Goal: Information Seeking & Learning: Find contact information

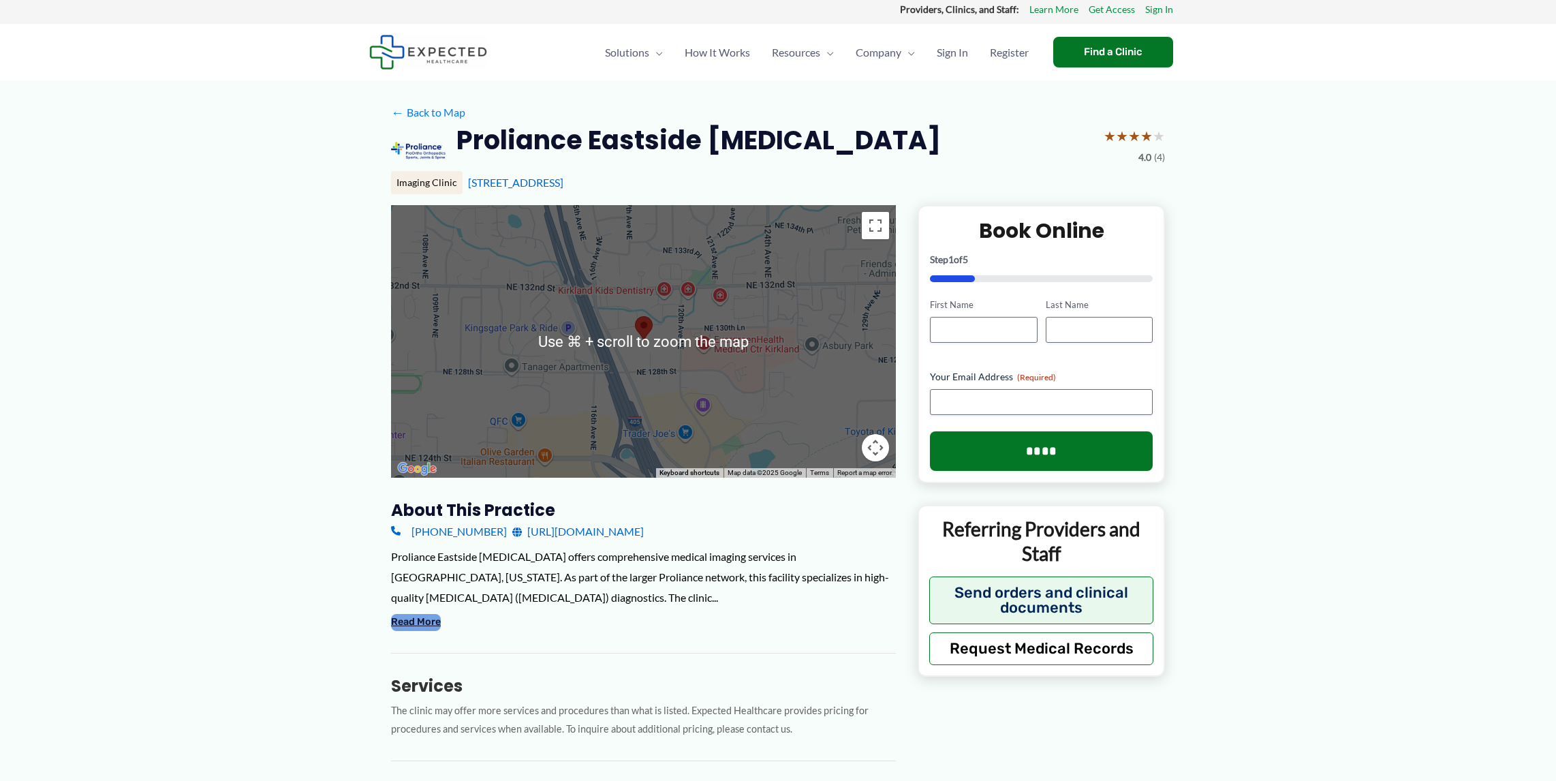
scroll to position [6, 0]
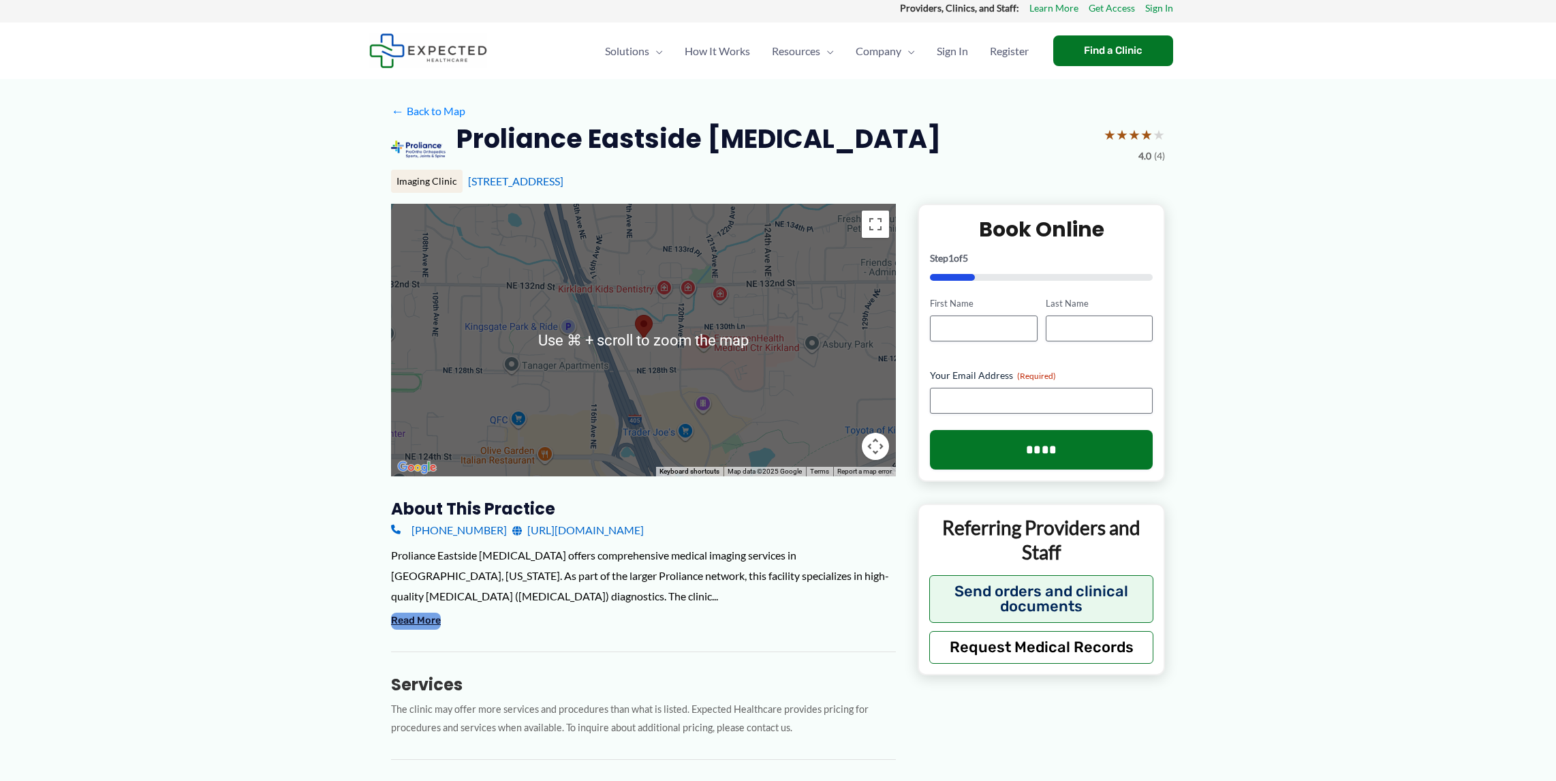
click at [403, 625] on button "Read More" at bounding box center [416, 620] width 50 height 16
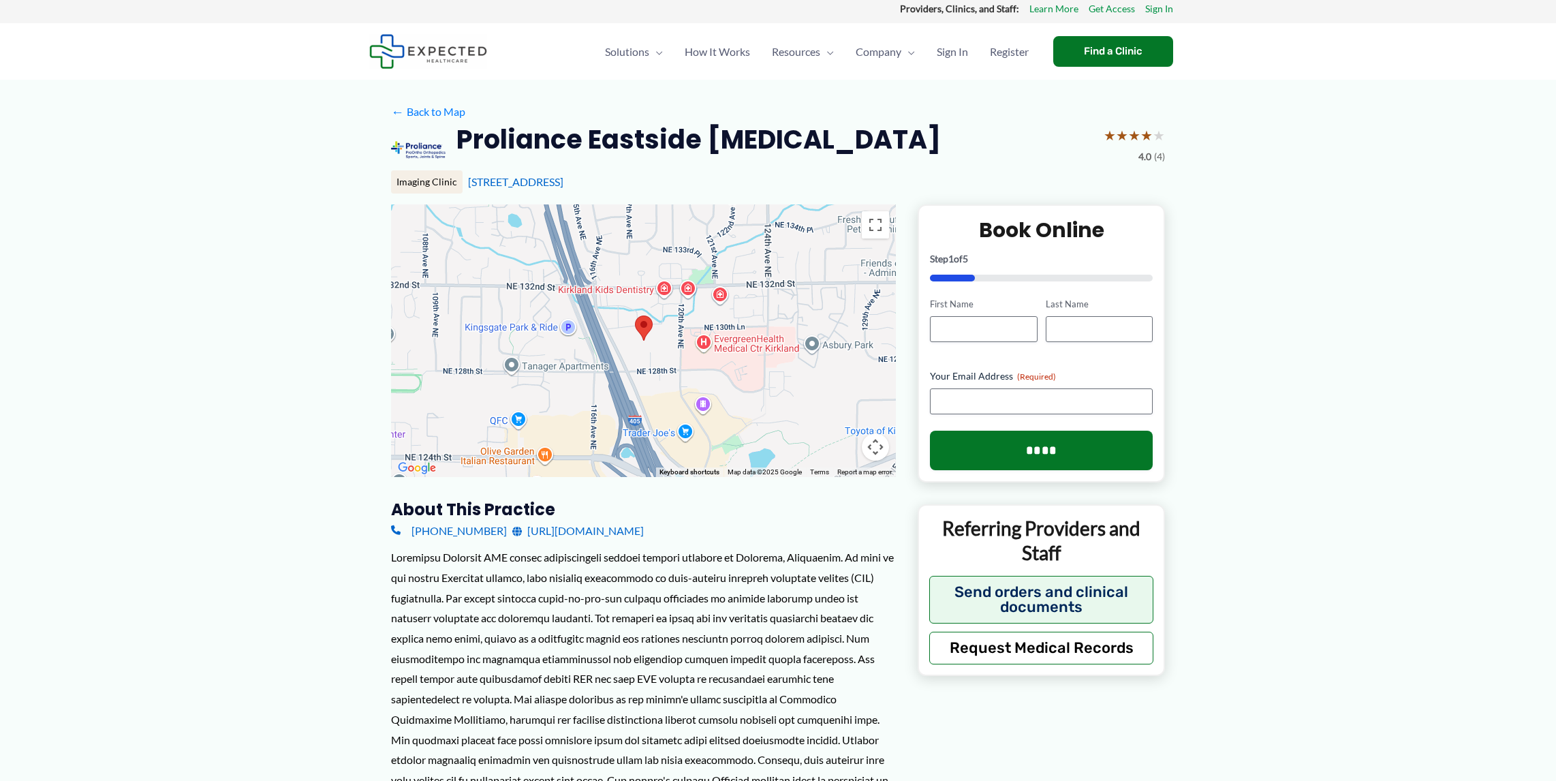
scroll to position [0, 0]
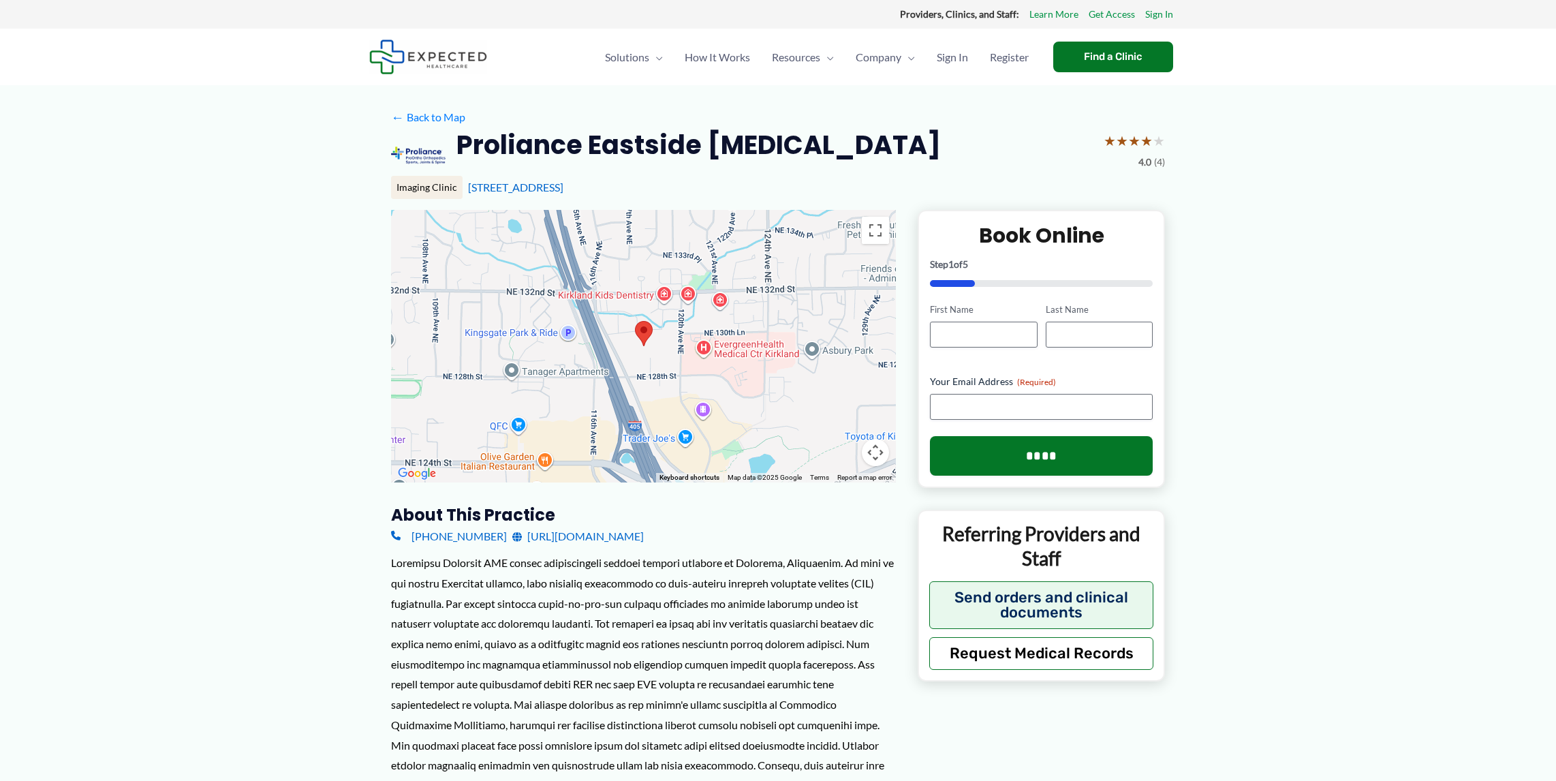
click at [635, 321] on area at bounding box center [635, 321] width 0 height 0
click at [873, 235] on button "Toggle fullscreen view" at bounding box center [875, 230] width 27 height 27
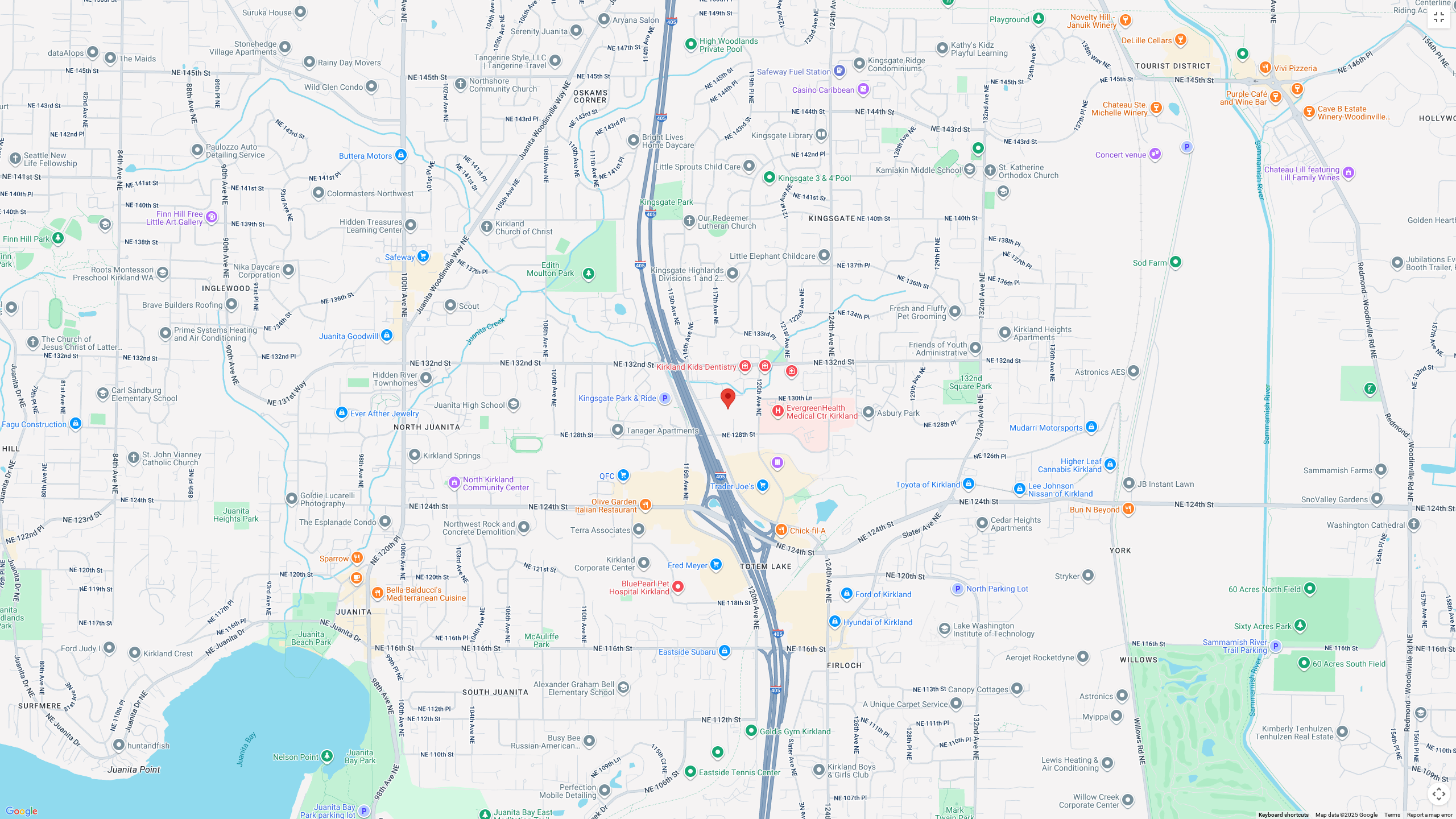
click at [720, 388] on area at bounding box center [720, 388] width 0 height 0
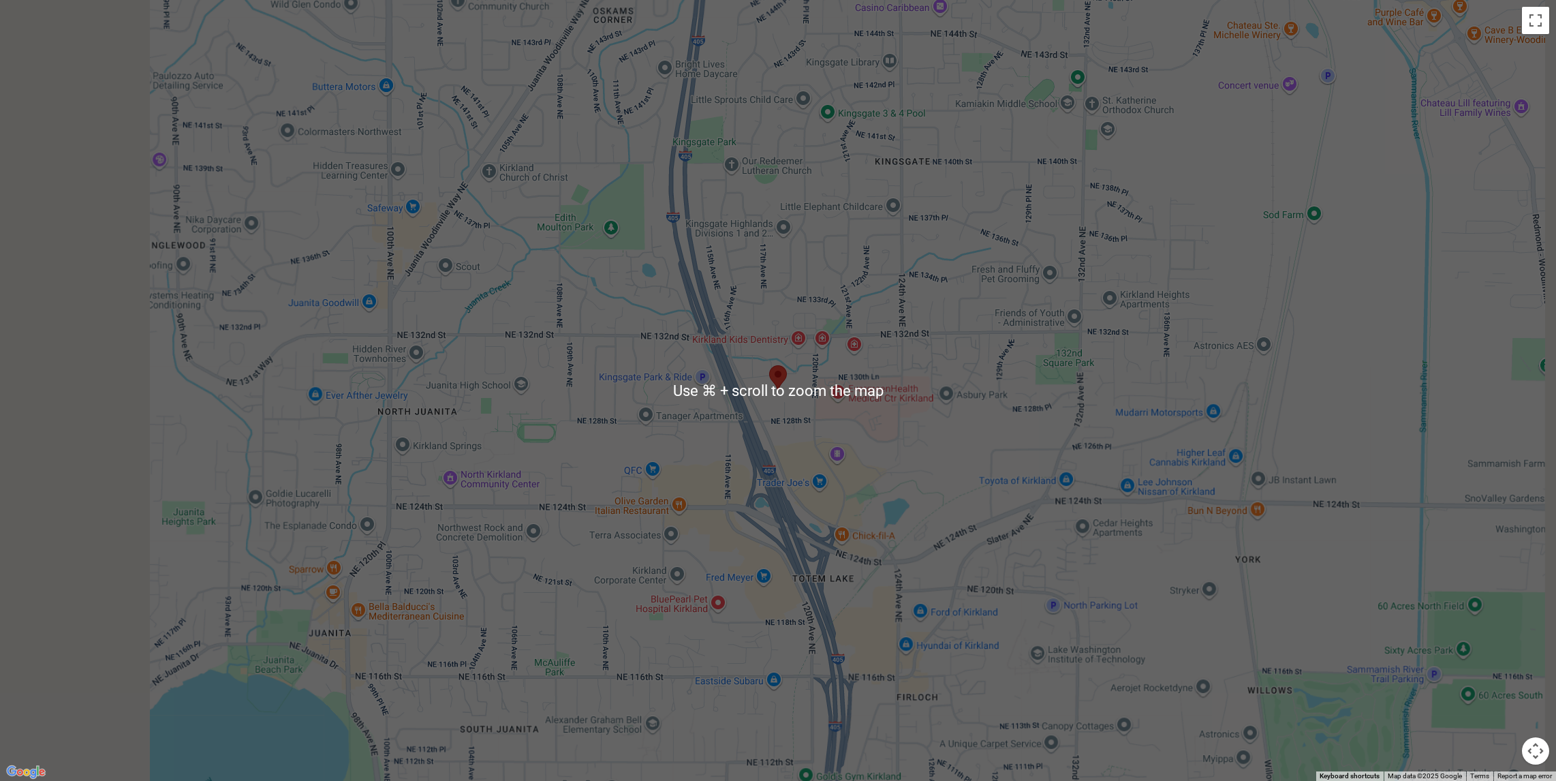
scroll to position [102, 0]
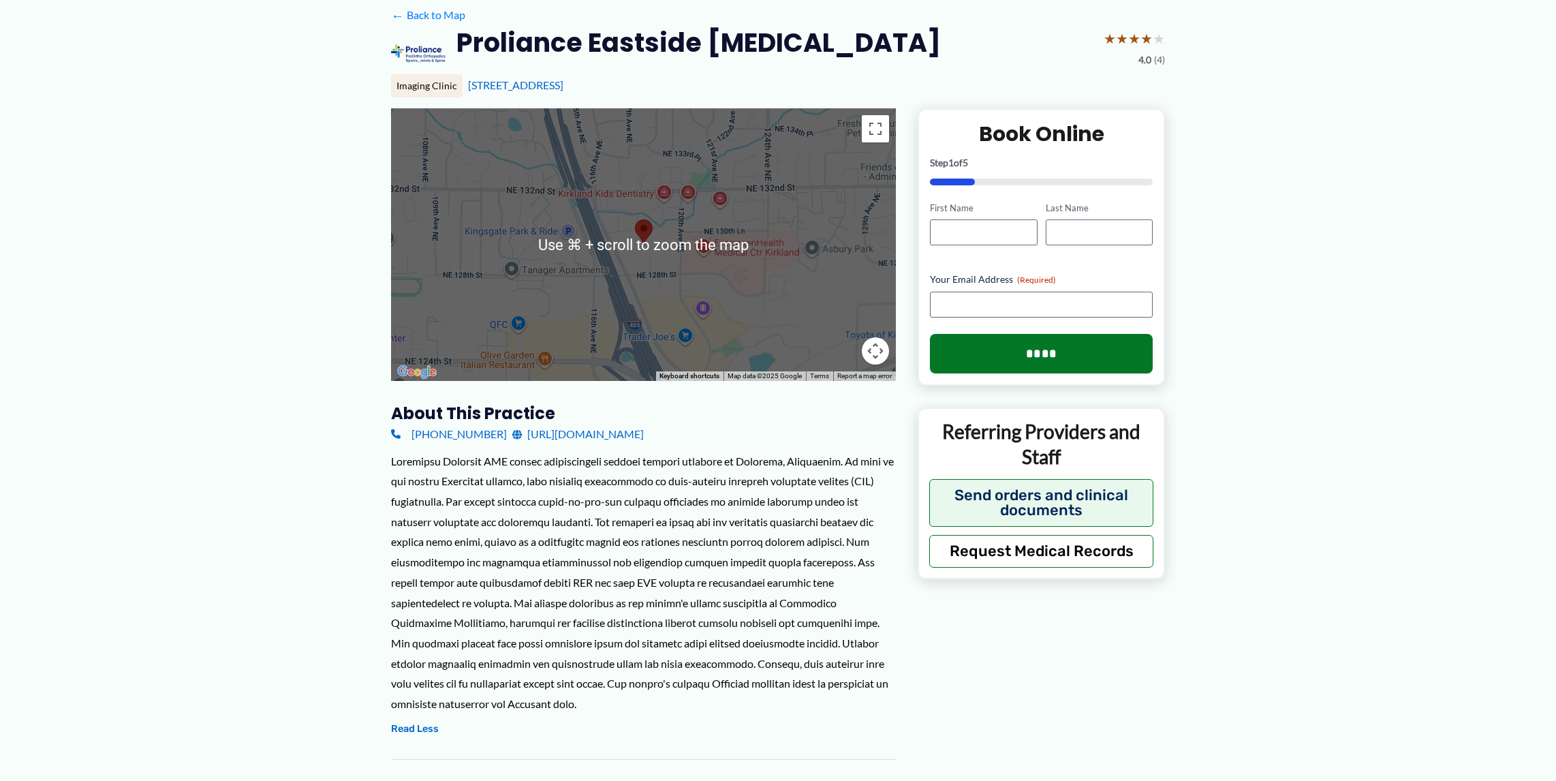
click at [778, 325] on div at bounding box center [643, 244] width 505 height 273
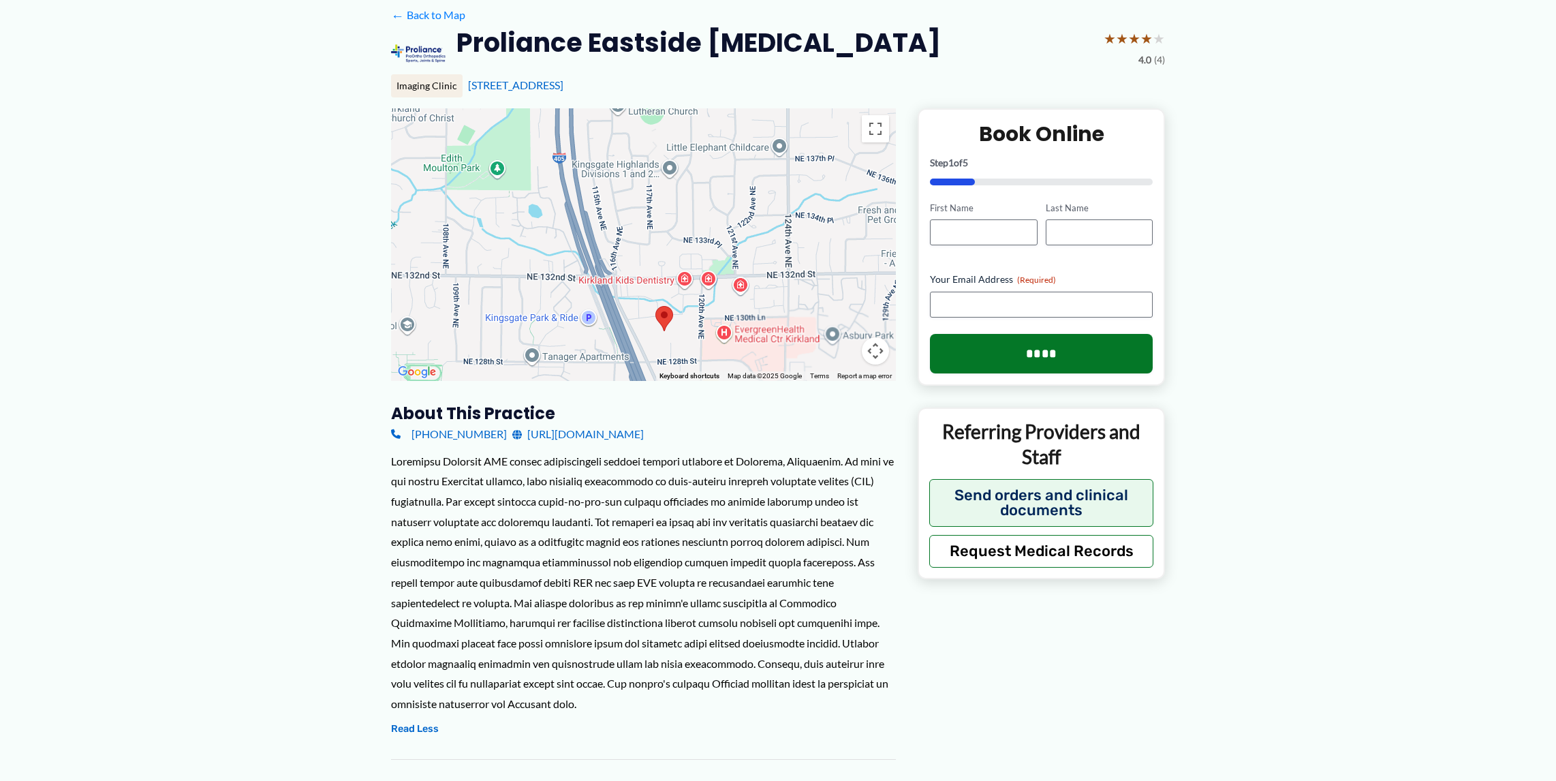
drag, startPoint x: 832, startPoint y: 337, endPoint x: 790, endPoint y: 382, distance: 61.7
click at [852, 421] on div "← Move left → Move right ↑ Move up ↓ Move down + Zoom in - Zoom out Home Jump l…" at bounding box center [643, 686] width 505 height 1157
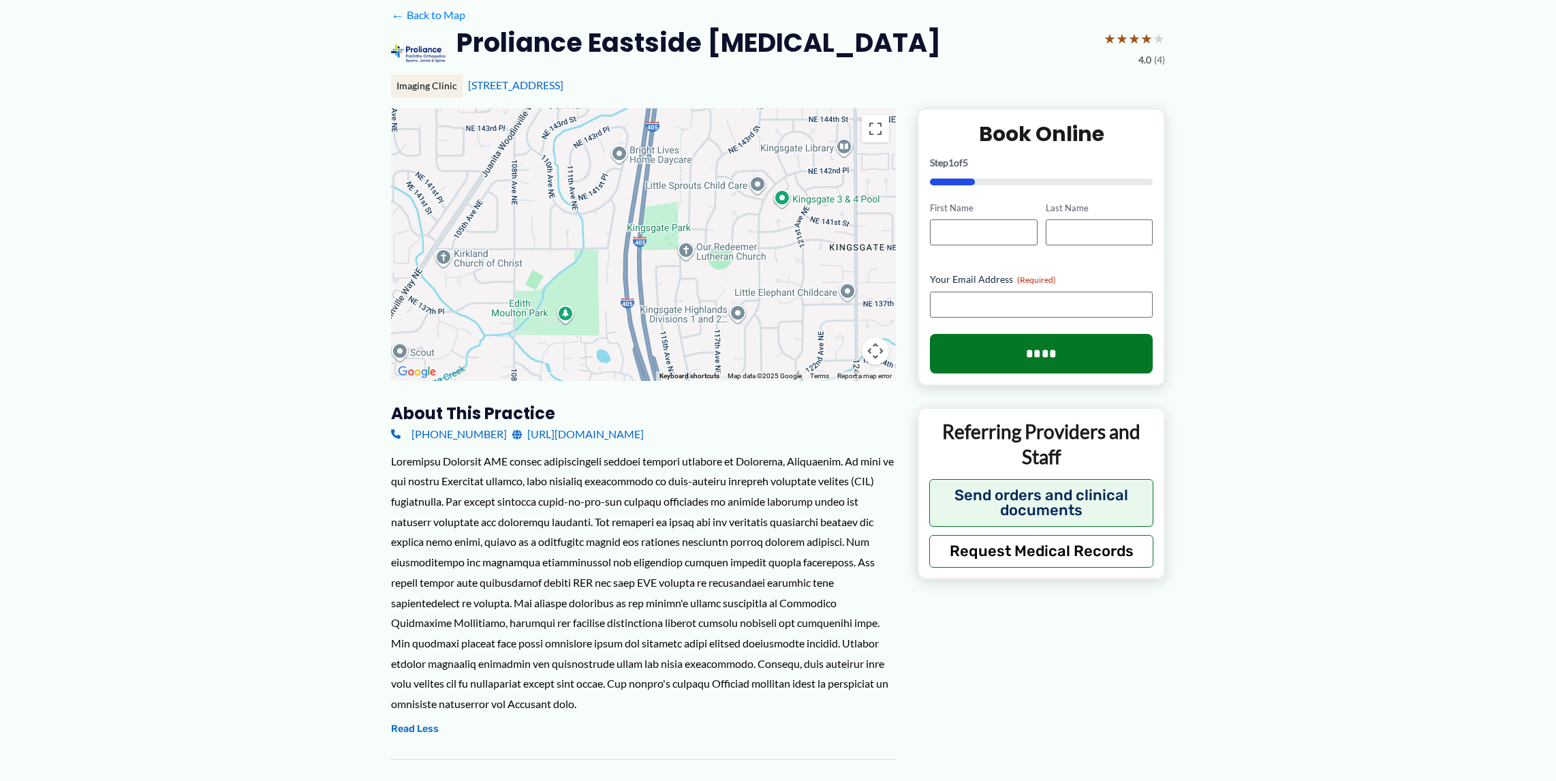
drag, startPoint x: 647, startPoint y: 282, endPoint x: 634, endPoint y: 352, distance: 70.7
click at [715, 429] on div "← Move left → Move right ↑ Move up ↓ Move down + Zoom in - Zoom out Home Jump l…" at bounding box center [643, 686] width 505 height 1157
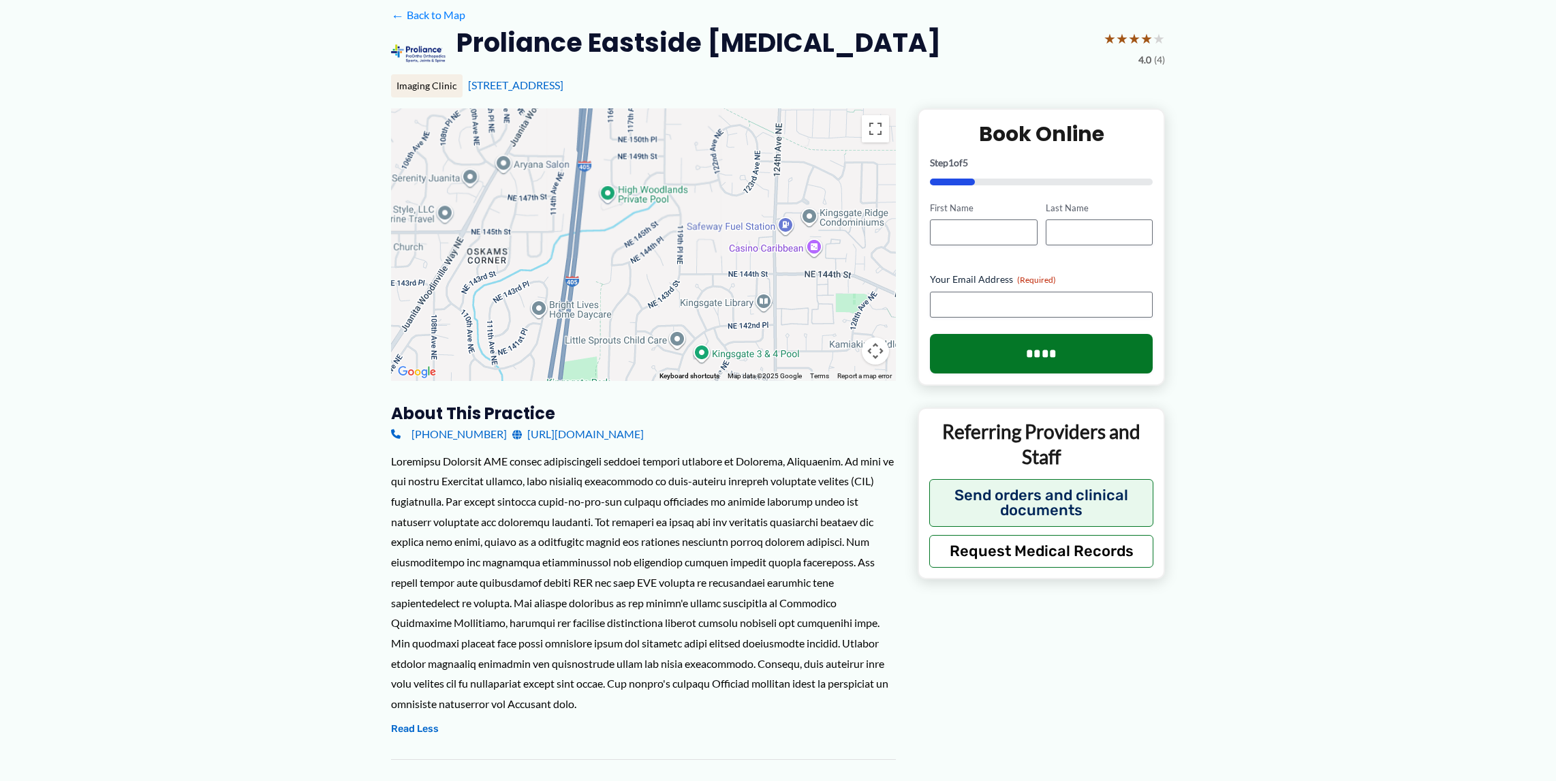
drag, startPoint x: 567, startPoint y: 278, endPoint x: 561, endPoint y: 377, distance: 99.0
click at [486, 434] on div "← Move left → Move right ↑ Move up ↓ Move down + Zoom in - Zoom out Home Jump l…" at bounding box center [643, 686] width 505 height 1157
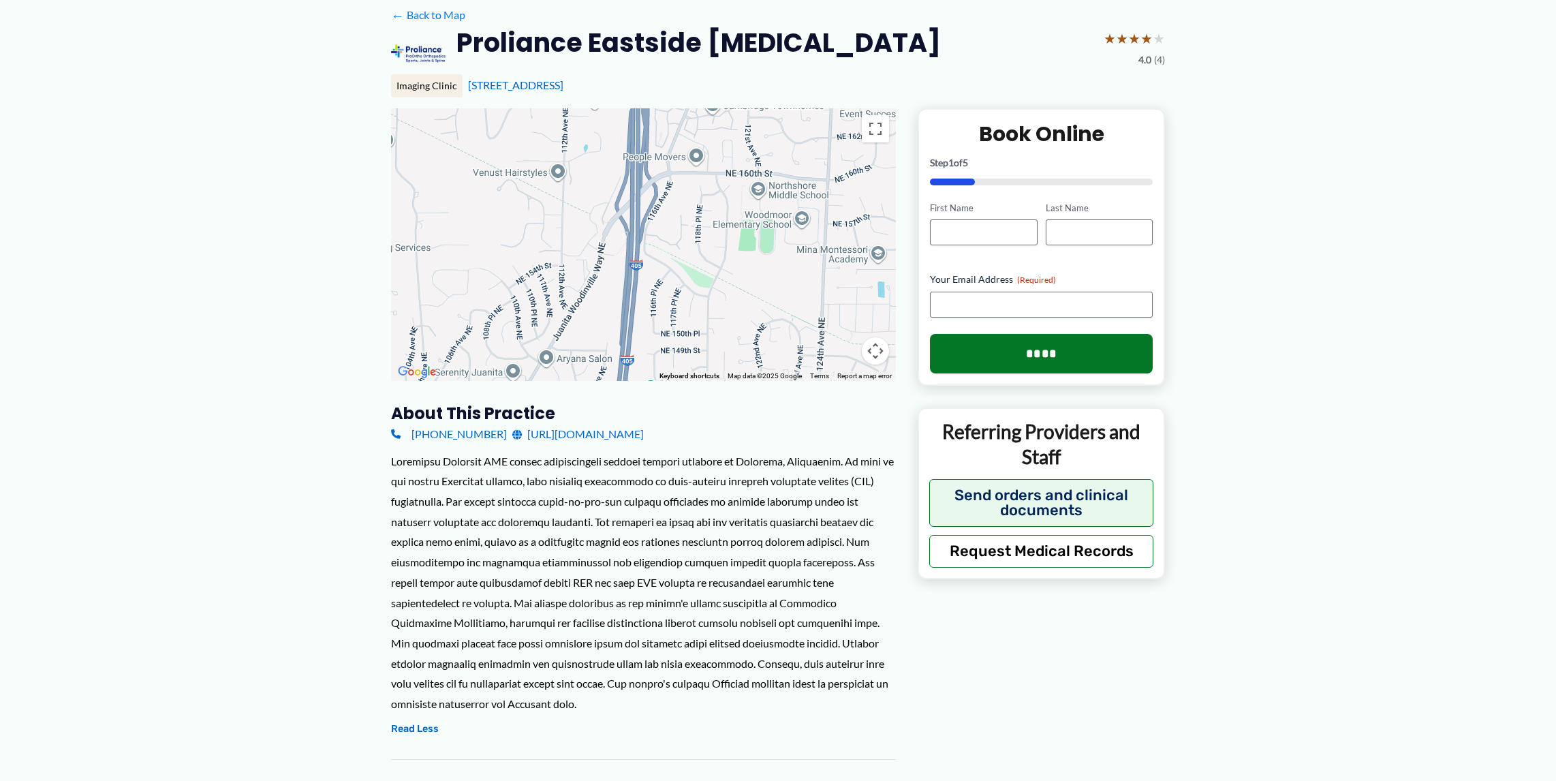
drag, startPoint x: 655, startPoint y: 262, endPoint x: 706, endPoint y: 433, distance: 178.0
click at [698, 458] on div "← Move left → Move right ↑ Move up ↓ Move down + Zoom in - Zoom out Home Jump l…" at bounding box center [643, 686] width 505 height 1157
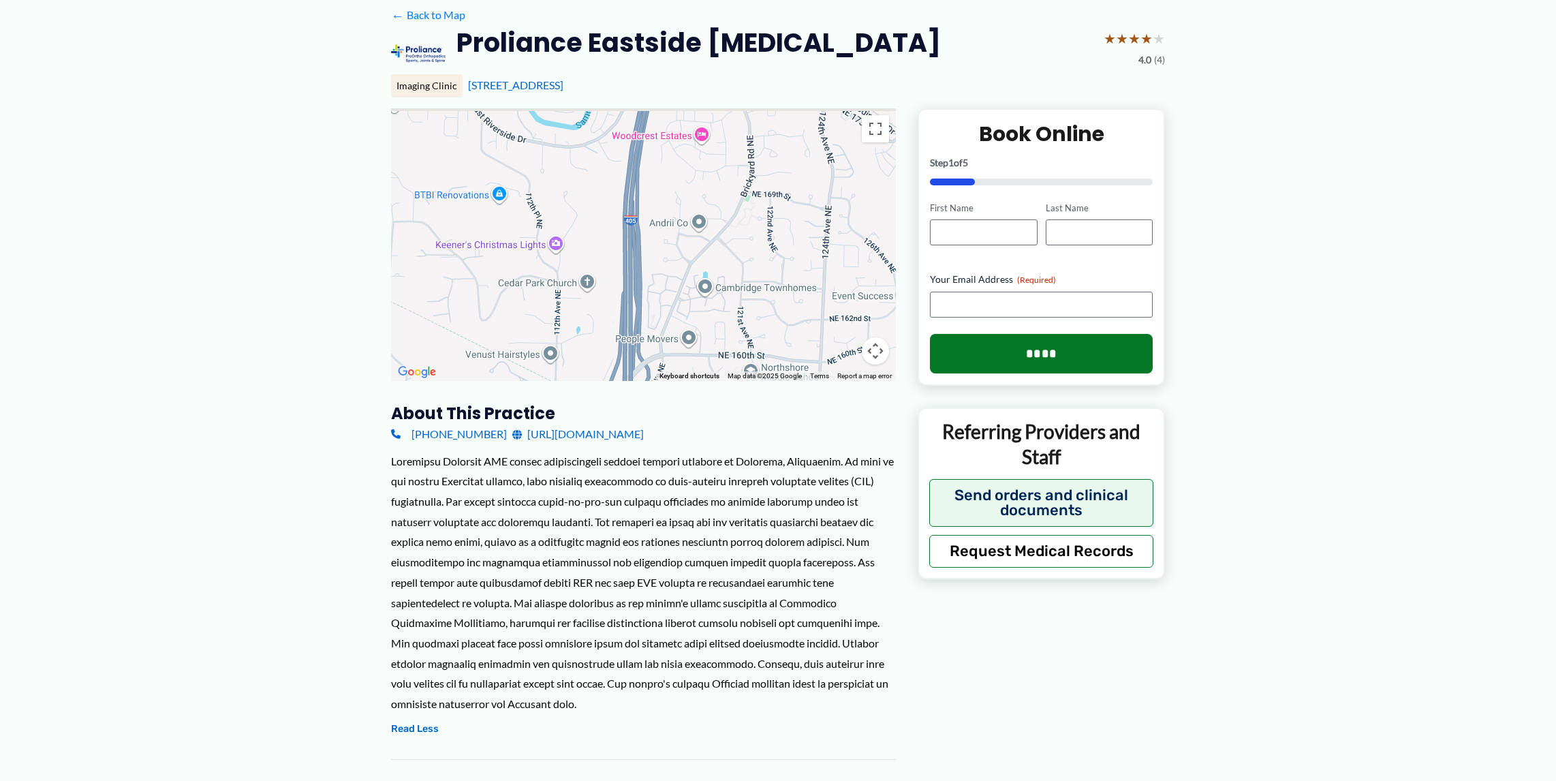
drag, startPoint x: 751, startPoint y: 262, endPoint x: 743, endPoint y: 445, distance: 182.8
click at [744, 446] on div "← Move left → Move right ↑ Move up ↓ Move down + Zoom in - Zoom out Home Jump l…" at bounding box center [643, 686] width 505 height 1157
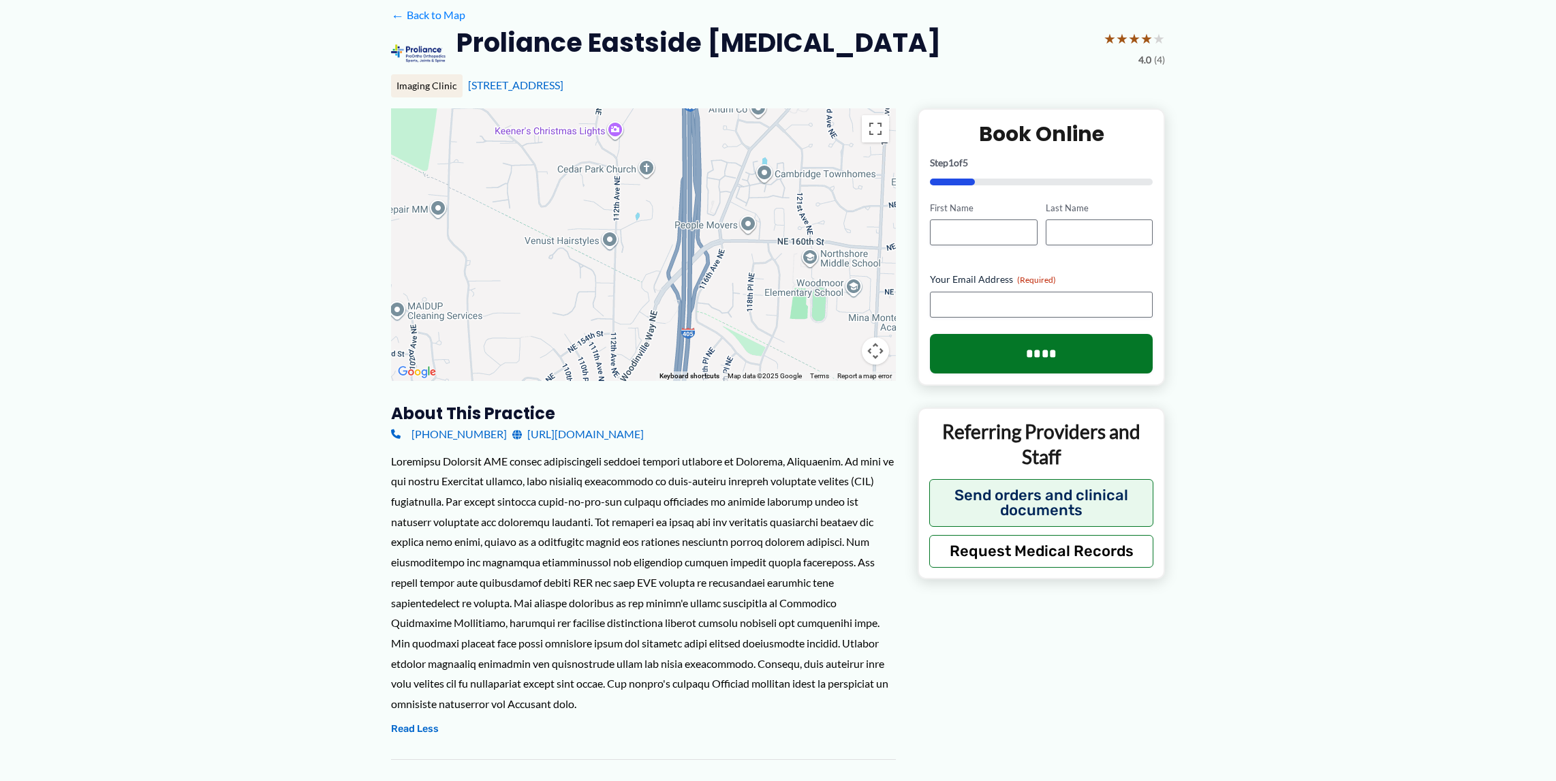
drag, startPoint x: 731, startPoint y: 258, endPoint x: 784, endPoint y: 213, distance: 70.0
click at [789, 149] on div at bounding box center [643, 244] width 505 height 273
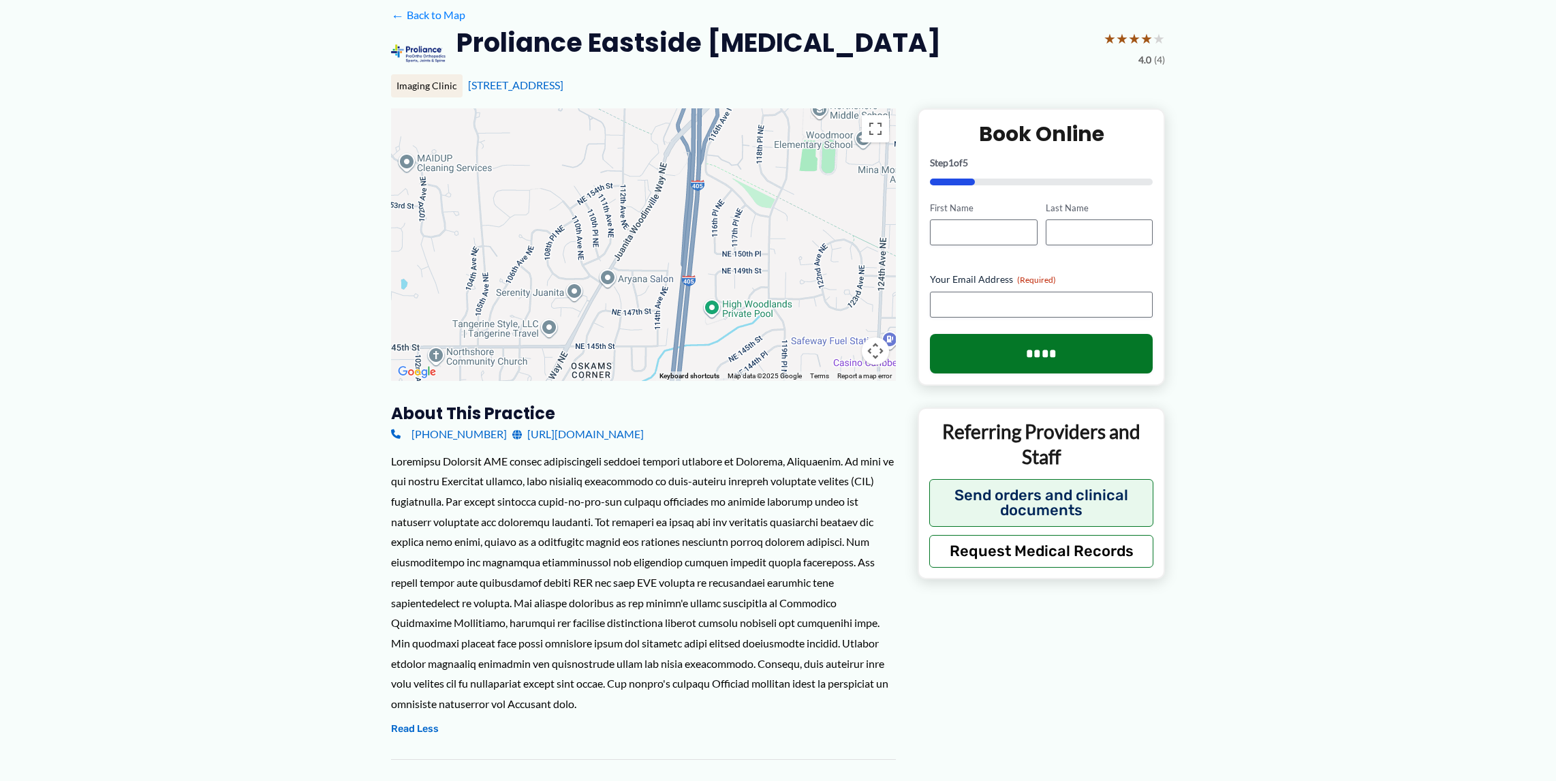
drag, startPoint x: 757, startPoint y: 316, endPoint x: 766, endPoint y: 180, distance: 136.6
click at [766, 164] on div at bounding box center [643, 244] width 505 height 273
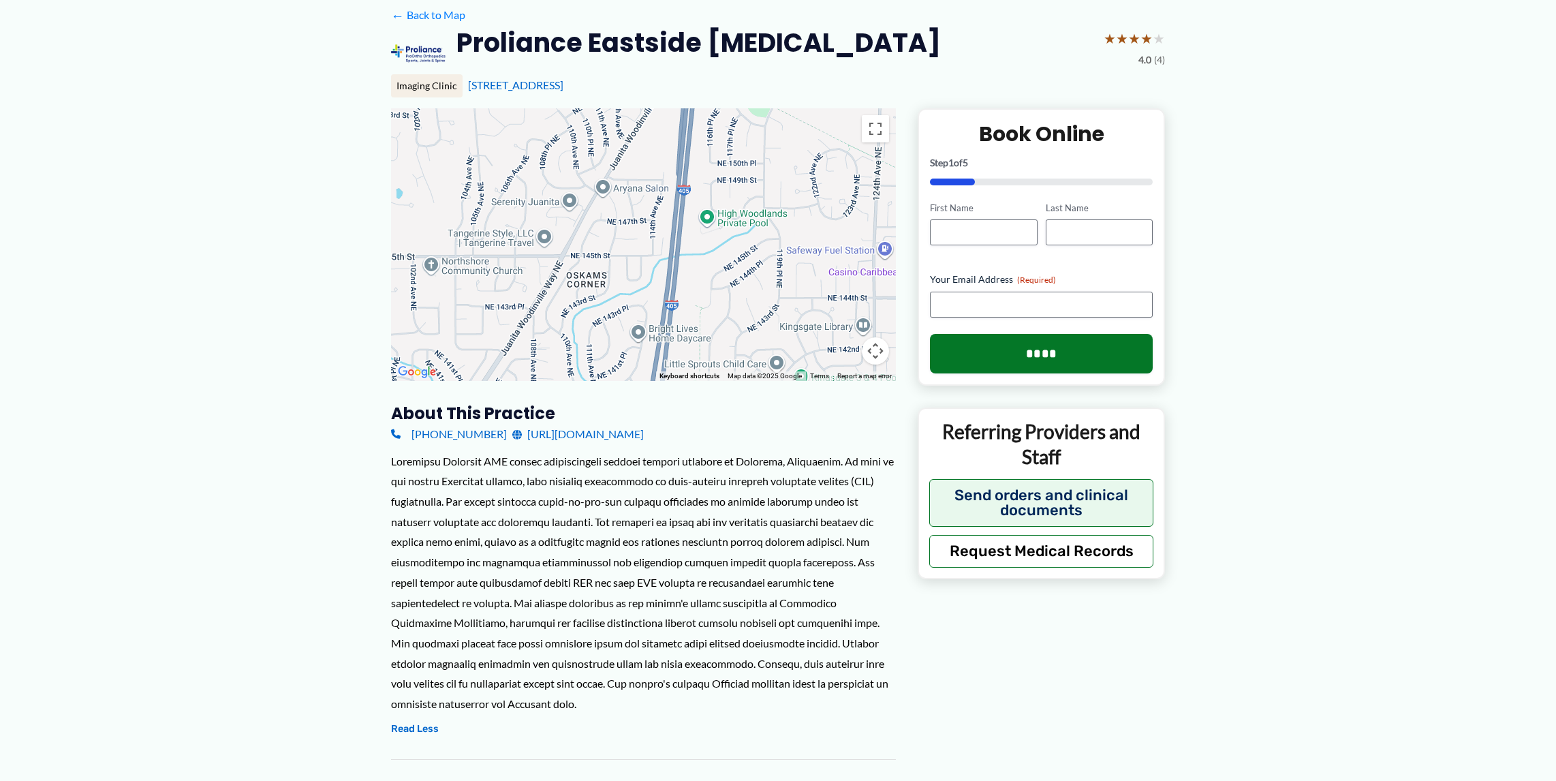
drag, startPoint x: 774, startPoint y: 275, endPoint x: 770, endPoint y: 187, distance: 87.3
click at [770, 187] on div at bounding box center [643, 244] width 505 height 273
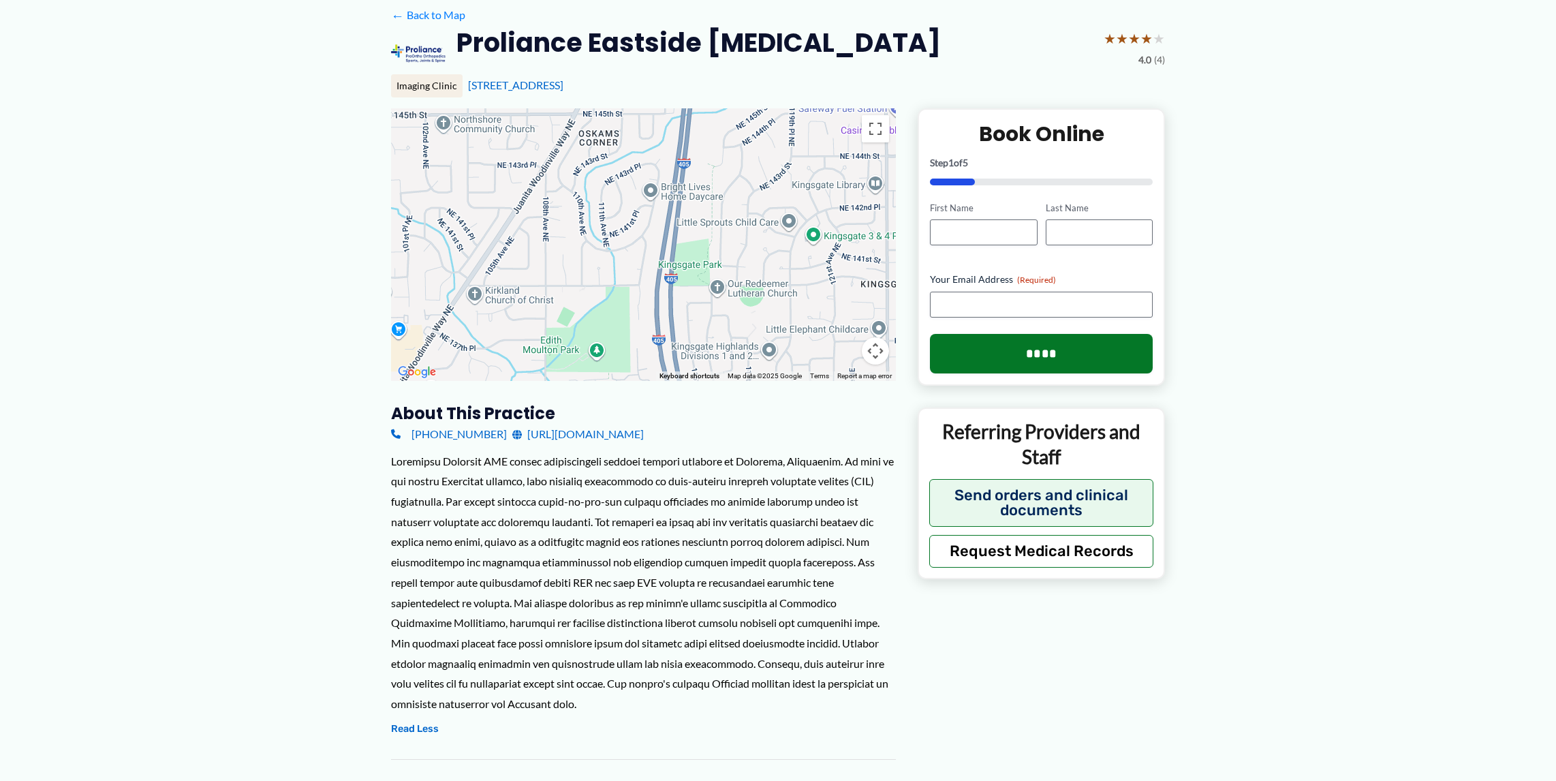
drag, startPoint x: 708, startPoint y: 281, endPoint x: 719, endPoint y: 151, distance: 131.3
click at [719, 139] on div at bounding box center [643, 244] width 505 height 273
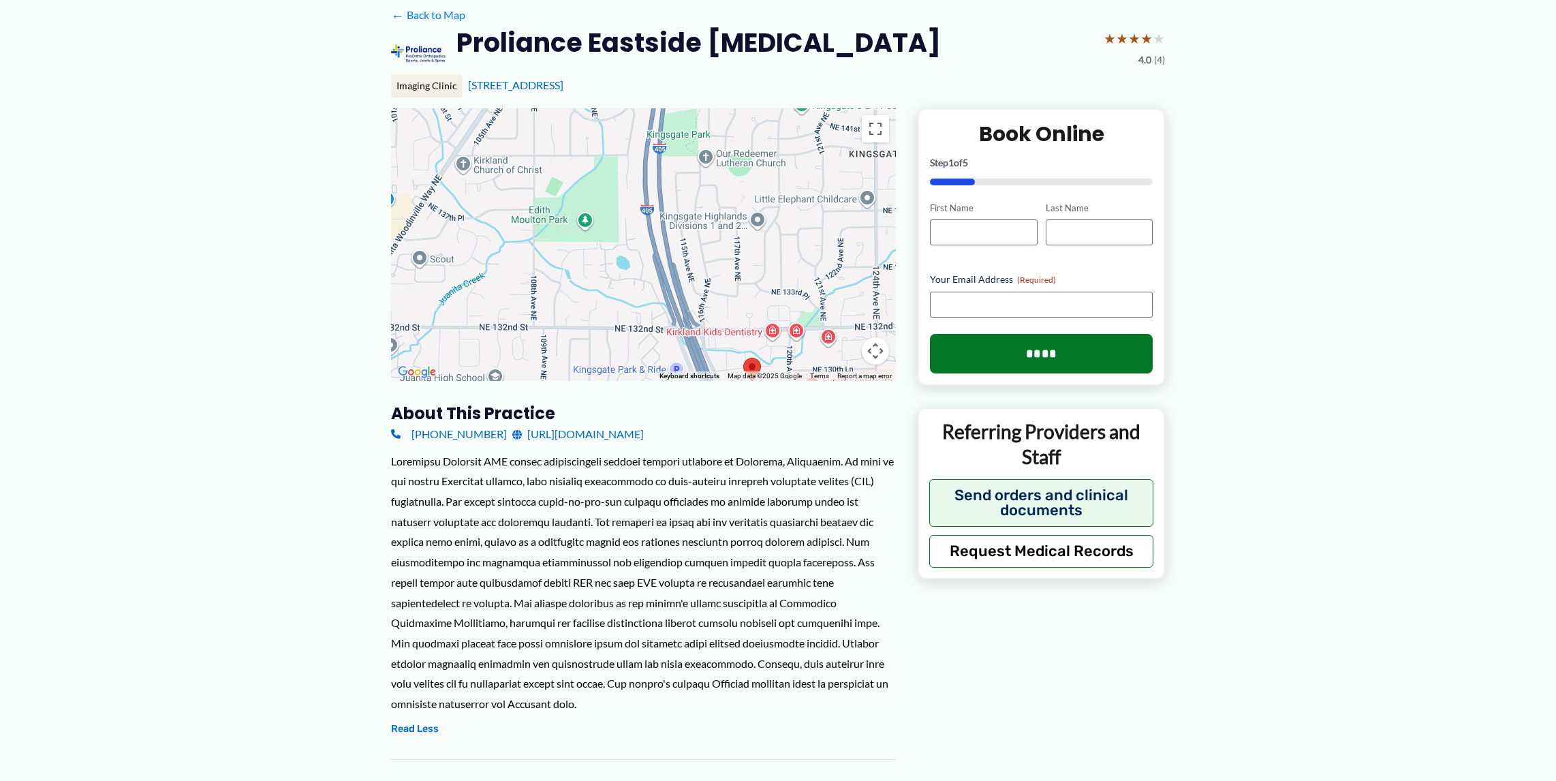
drag, startPoint x: 721, startPoint y: 281, endPoint x: 713, endPoint y: 237, distance: 44.4
click at [711, 177] on div at bounding box center [643, 244] width 505 height 273
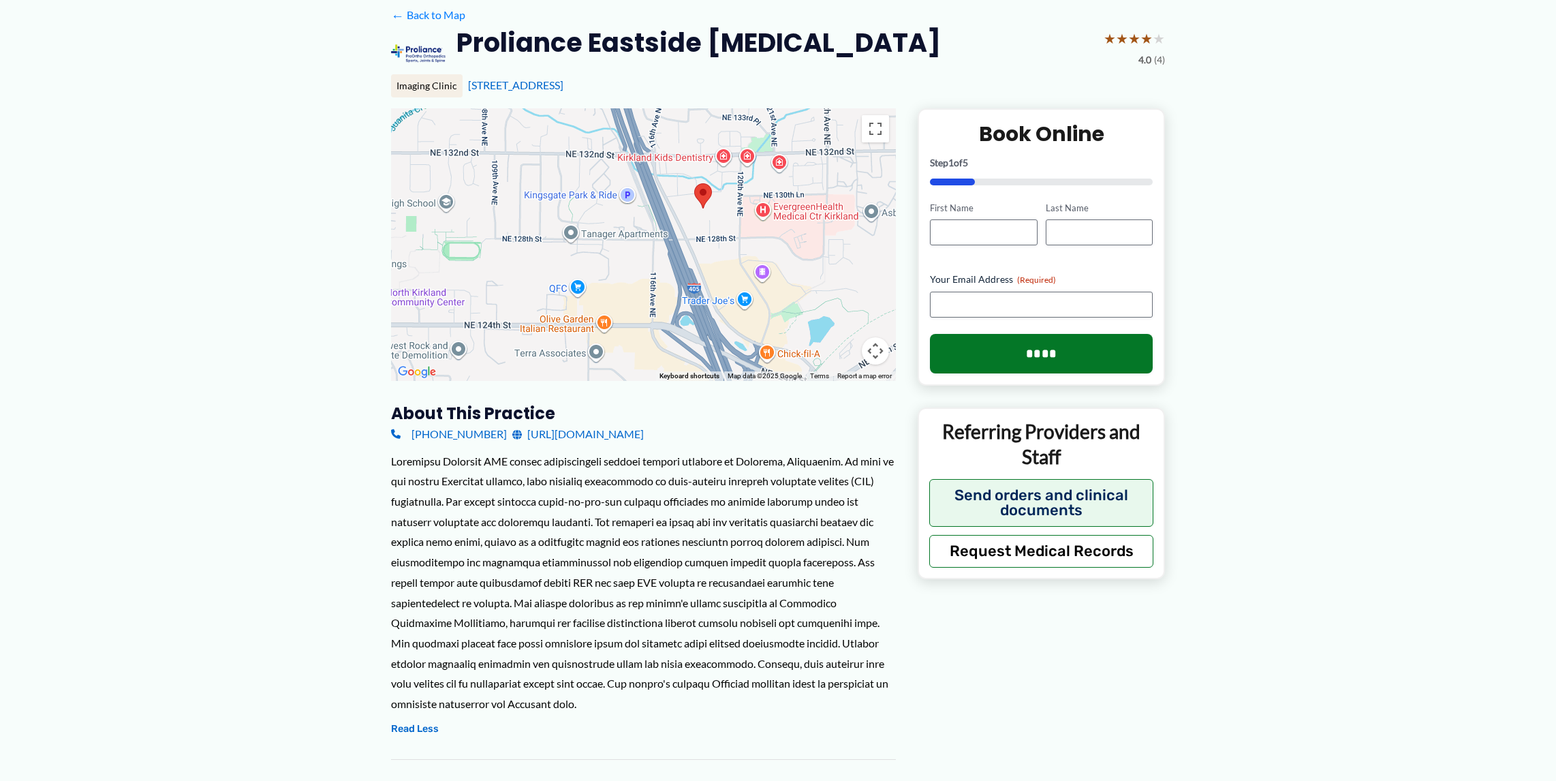
drag, startPoint x: 723, startPoint y: 295, endPoint x: 674, endPoint y: 116, distance: 185.8
click at [674, 116] on div at bounding box center [643, 244] width 505 height 273
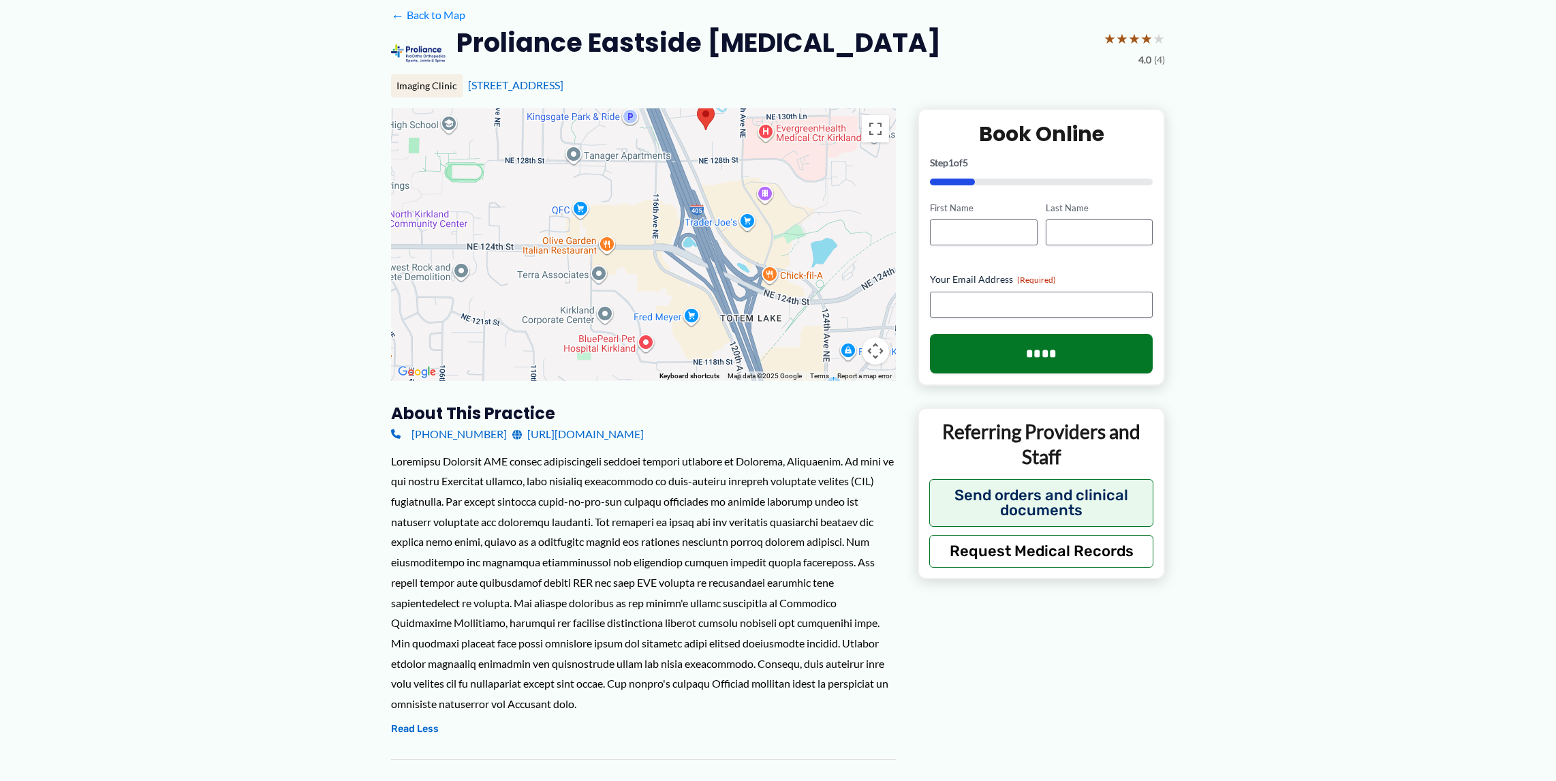
drag, startPoint x: 721, startPoint y: 273, endPoint x: 723, endPoint y: 200, distance: 73.6
click at [723, 200] on div at bounding box center [643, 244] width 505 height 273
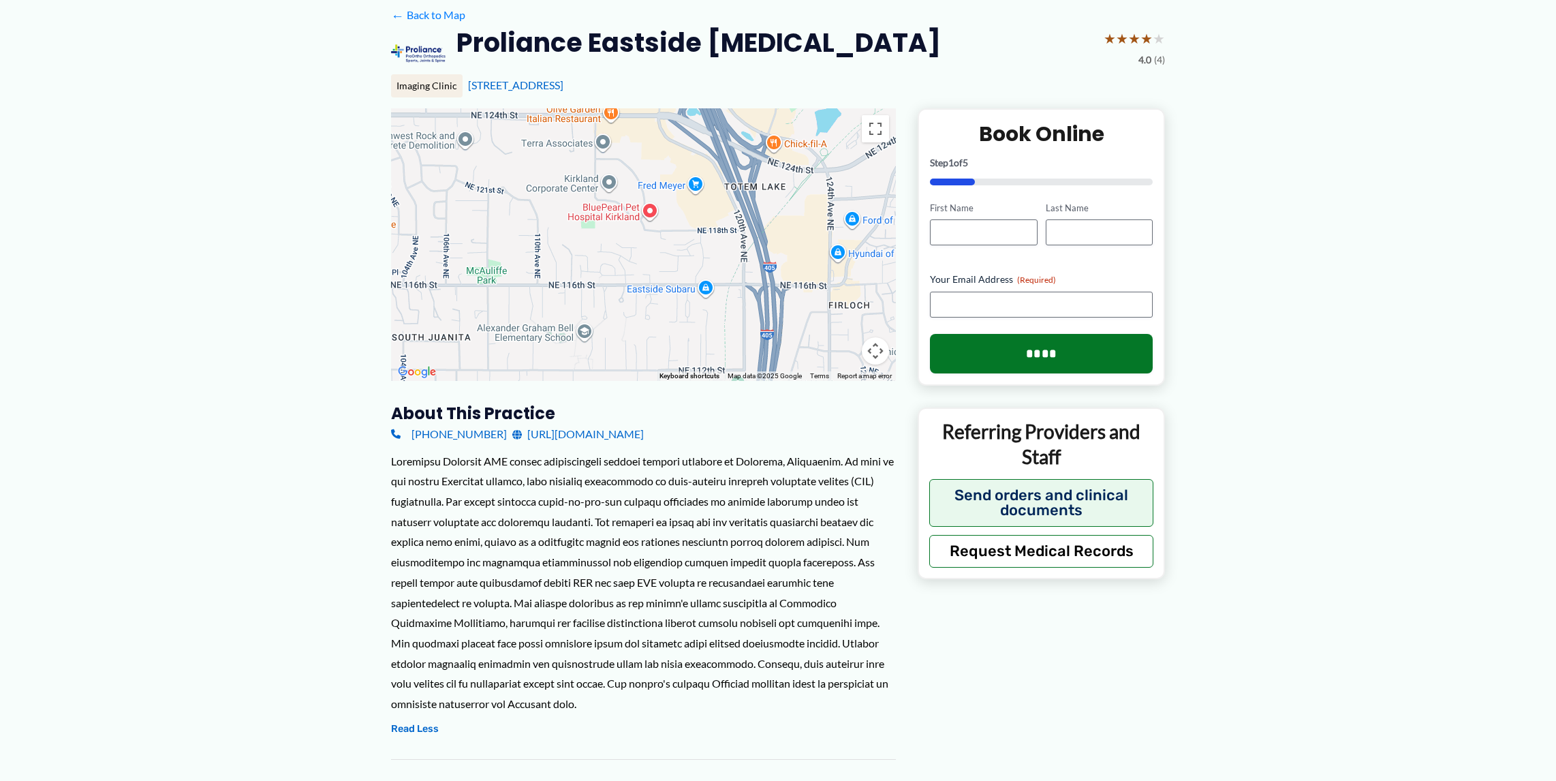
drag, startPoint x: 598, startPoint y: 332, endPoint x: 602, endPoint y: 204, distance: 128.1
click at [602, 204] on div at bounding box center [643, 244] width 505 height 273
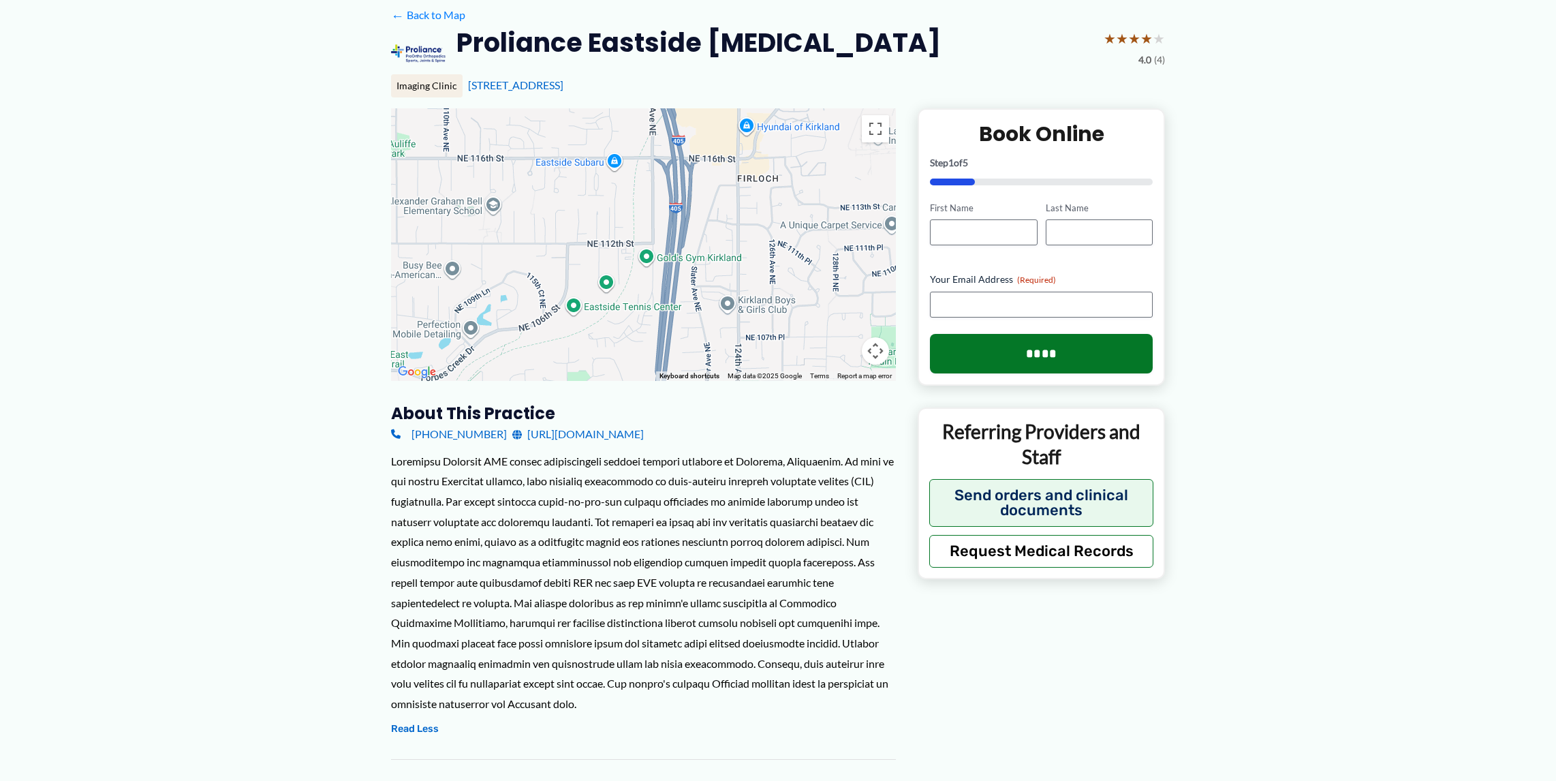
drag, startPoint x: 679, startPoint y: 302, endPoint x: 588, endPoint y: 178, distance: 154.0
click at [588, 178] on div at bounding box center [643, 244] width 505 height 273
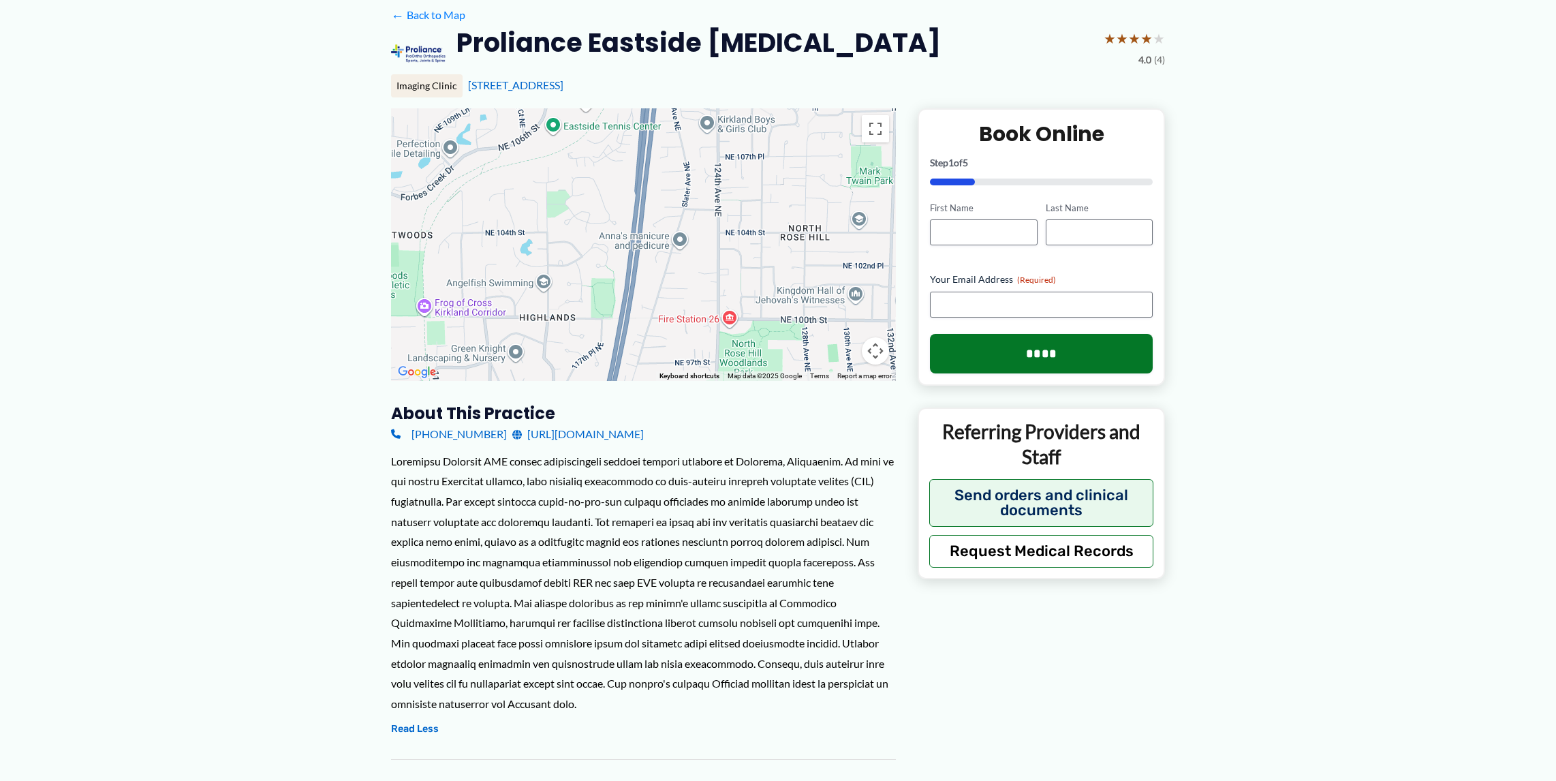
drag, startPoint x: 569, startPoint y: 342, endPoint x: 614, endPoint y: 202, distance: 146.9
click at [548, 160] on div at bounding box center [643, 244] width 505 height 273
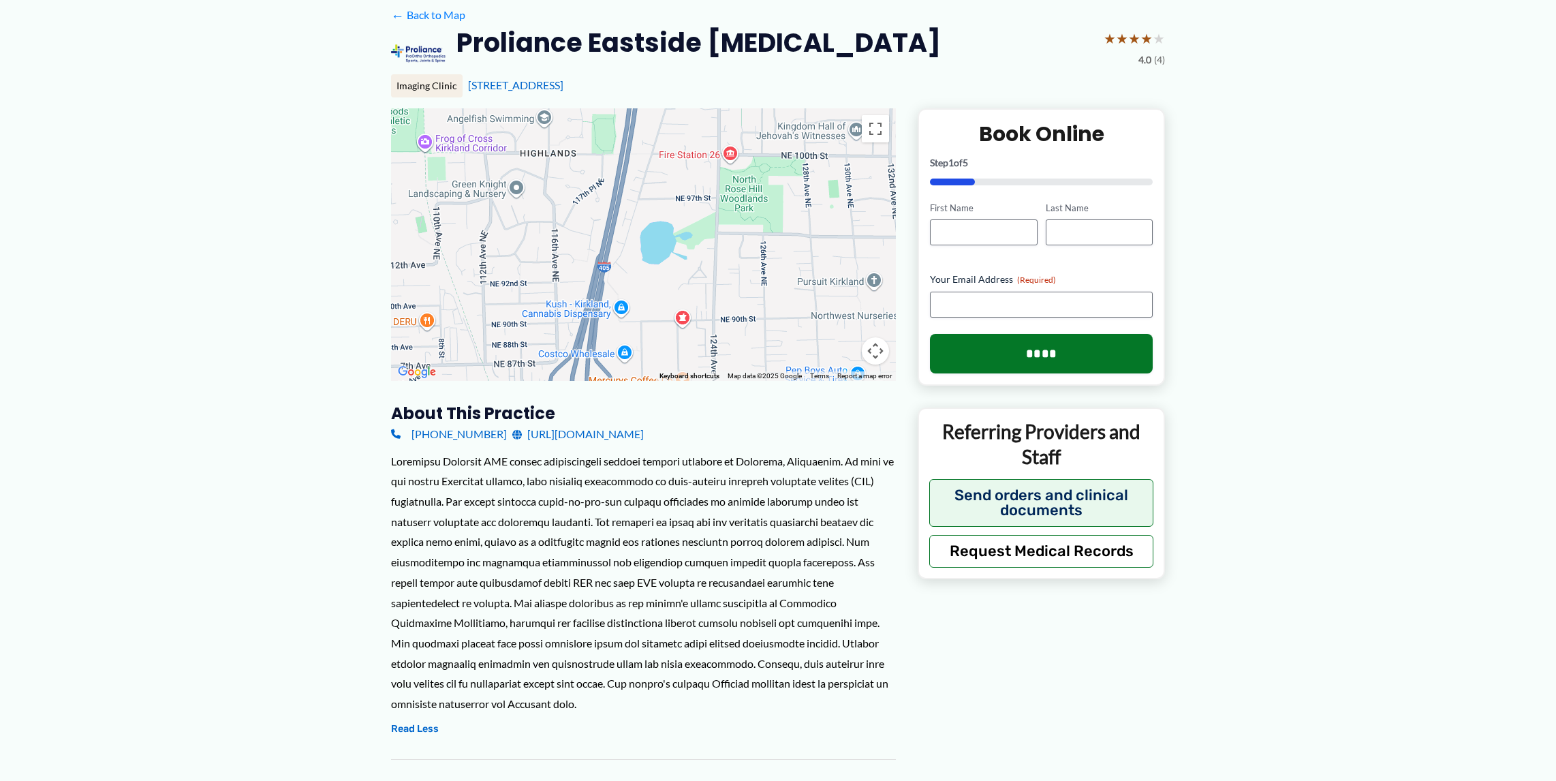
drag, startPoint x: 682, startPoint y: 356, endPoint x: 683, endPoint y: 191, distance: 164.9
click at [683, 191] on div at bounding box center [643, 244] width 505 height 273
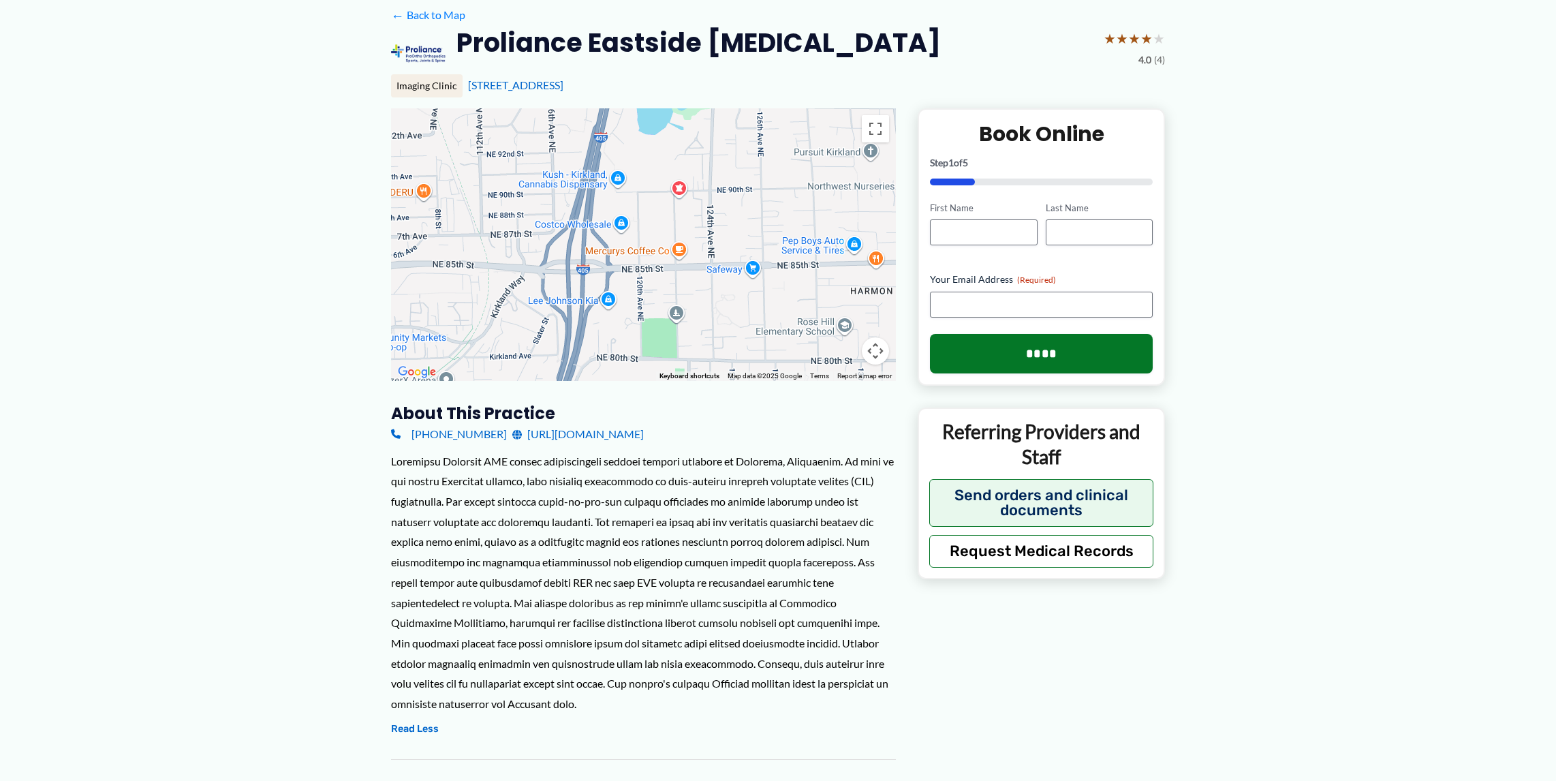
drag, startPoint x: 691, startPoint y: 345, endPoint x: 687, endPoint y: 214, distance: 130.8
click at [687, 214] on div at bounding box center [643, 244] width 505 height 273
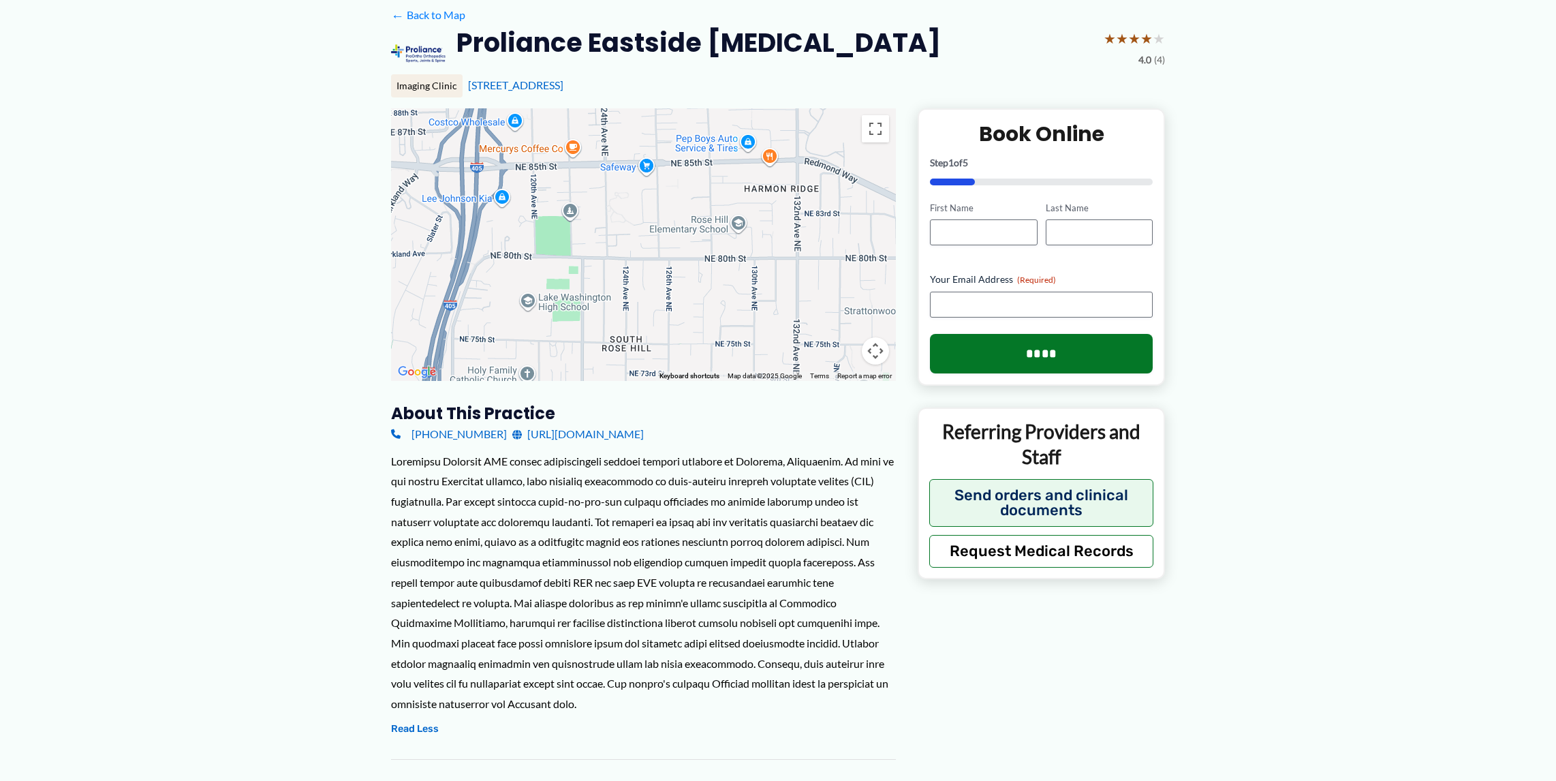
drag, startPoint x: 768, startPoint y: 337, endPoint x: 660, endPoint y: 234, distance: 148.9
click at [660, 234] on div at bounding box center [643, 244] width 505 height 273
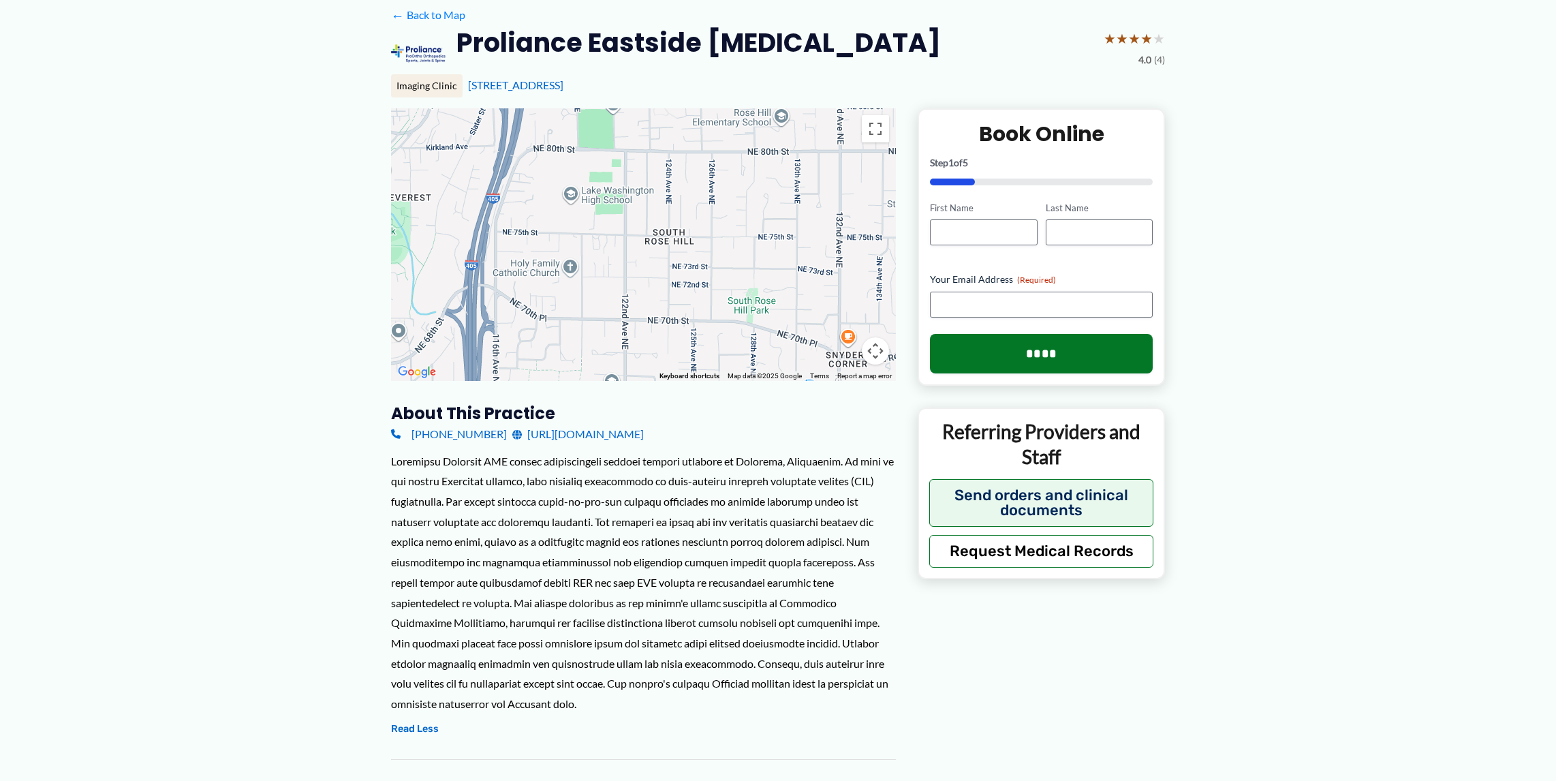
drag, startPoint x: 651, startPoint y: 372, endPoint x: 694, endPoint y: 263, distance: 117.1
click at [694, 263] on div at bounding box center [643, 244] width 505 height 273
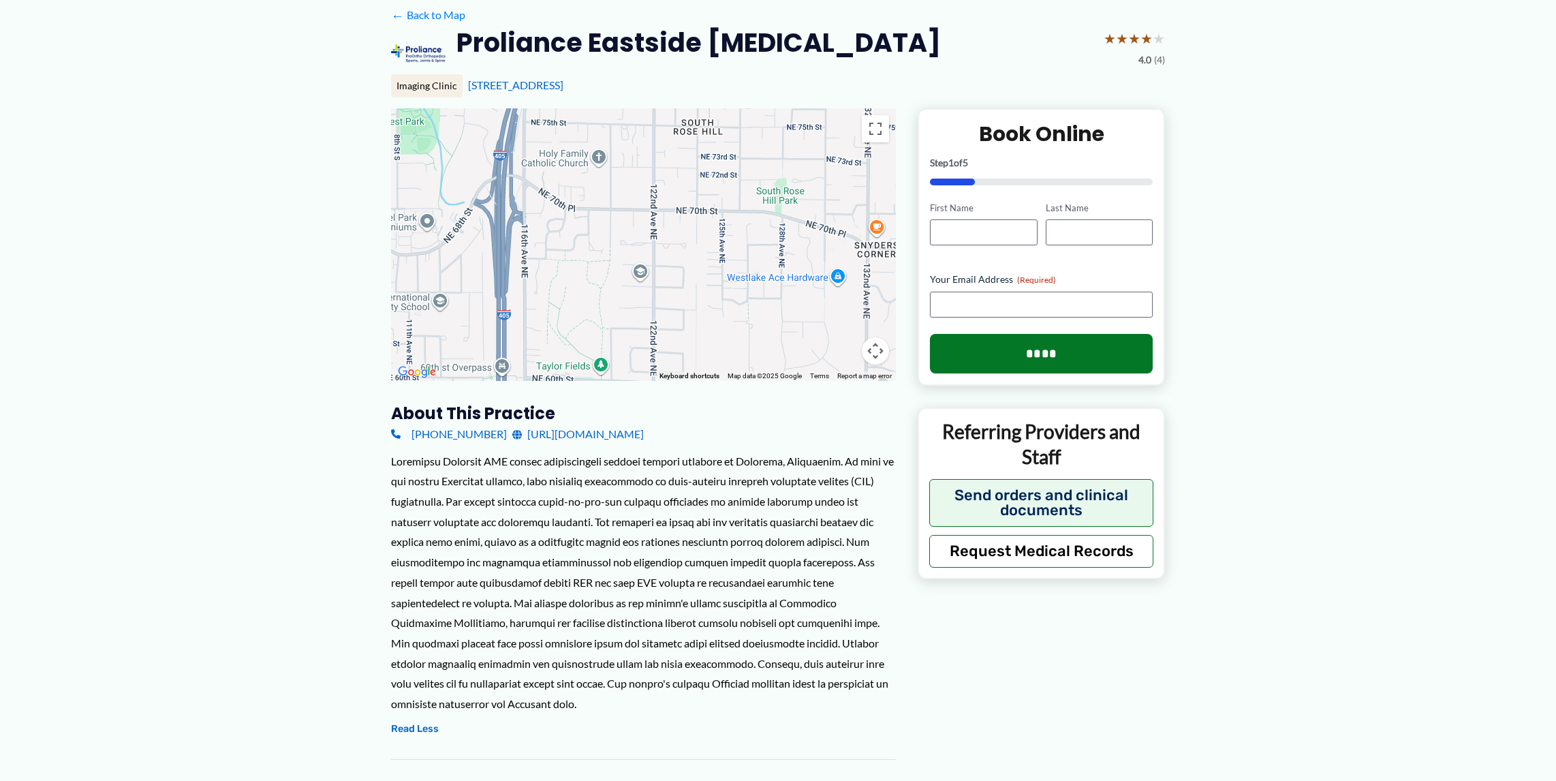
drag, startPoint x: 630, startPoint y: 286, endPoint x: 639, endPoint y: 245, distance: 41.8
click at [639, 245] on div at bounding box center [643, 244] width 505 height 273
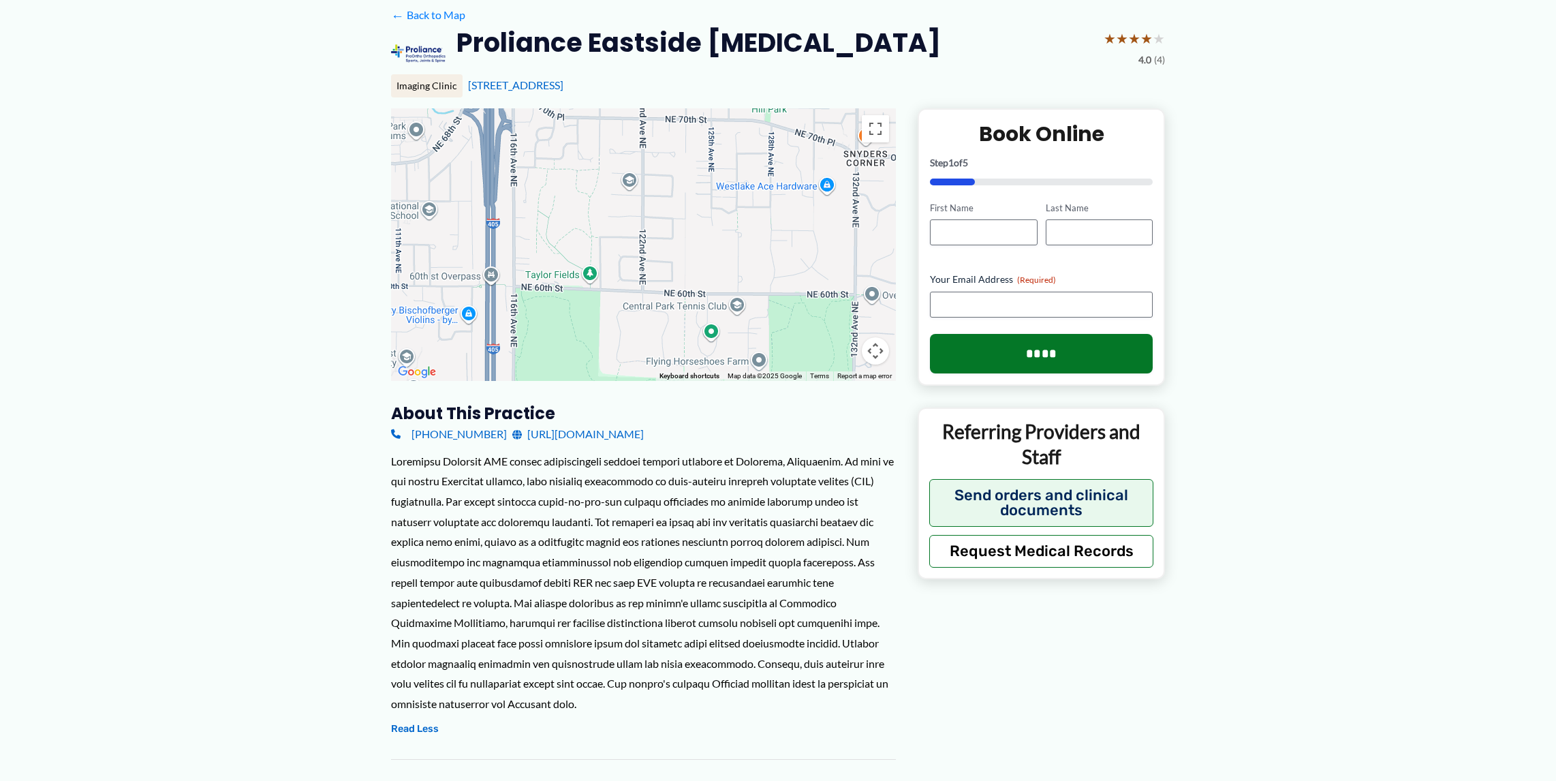
drag, startPoint x: 687, startPoint y: 252, endPoint x: 684, endPoint y: 221, distance: 30.8
click at [684, 221] on div at bounding box center [643, 244] width 505 height 273
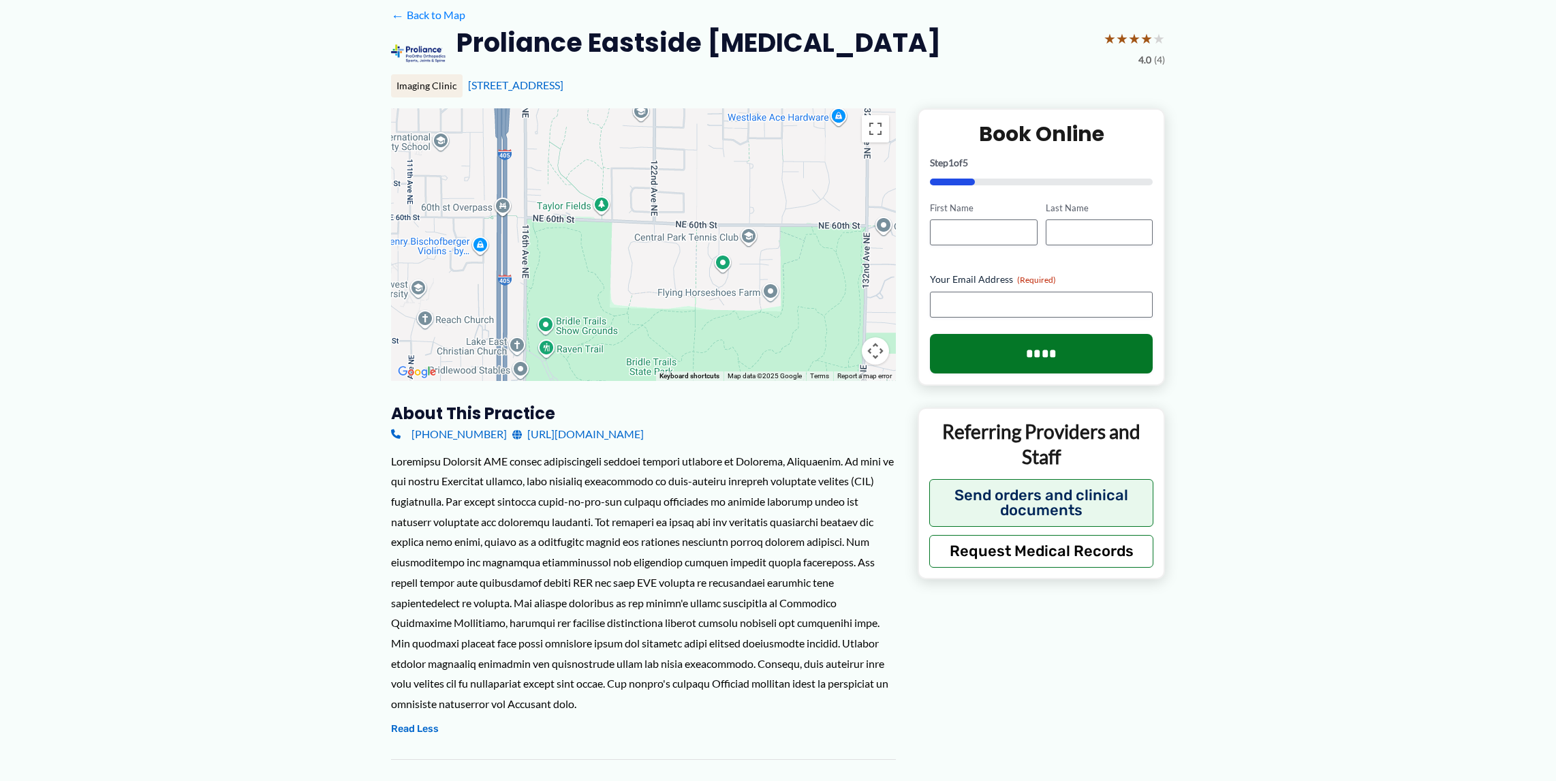
drag, startPoint x: 715, startPoint y: 258, endPoint x: 723, endPoint y: 222, distance: 37.2
click at [723, 222] on div at bounding box center [643, 244] width 505 height 273
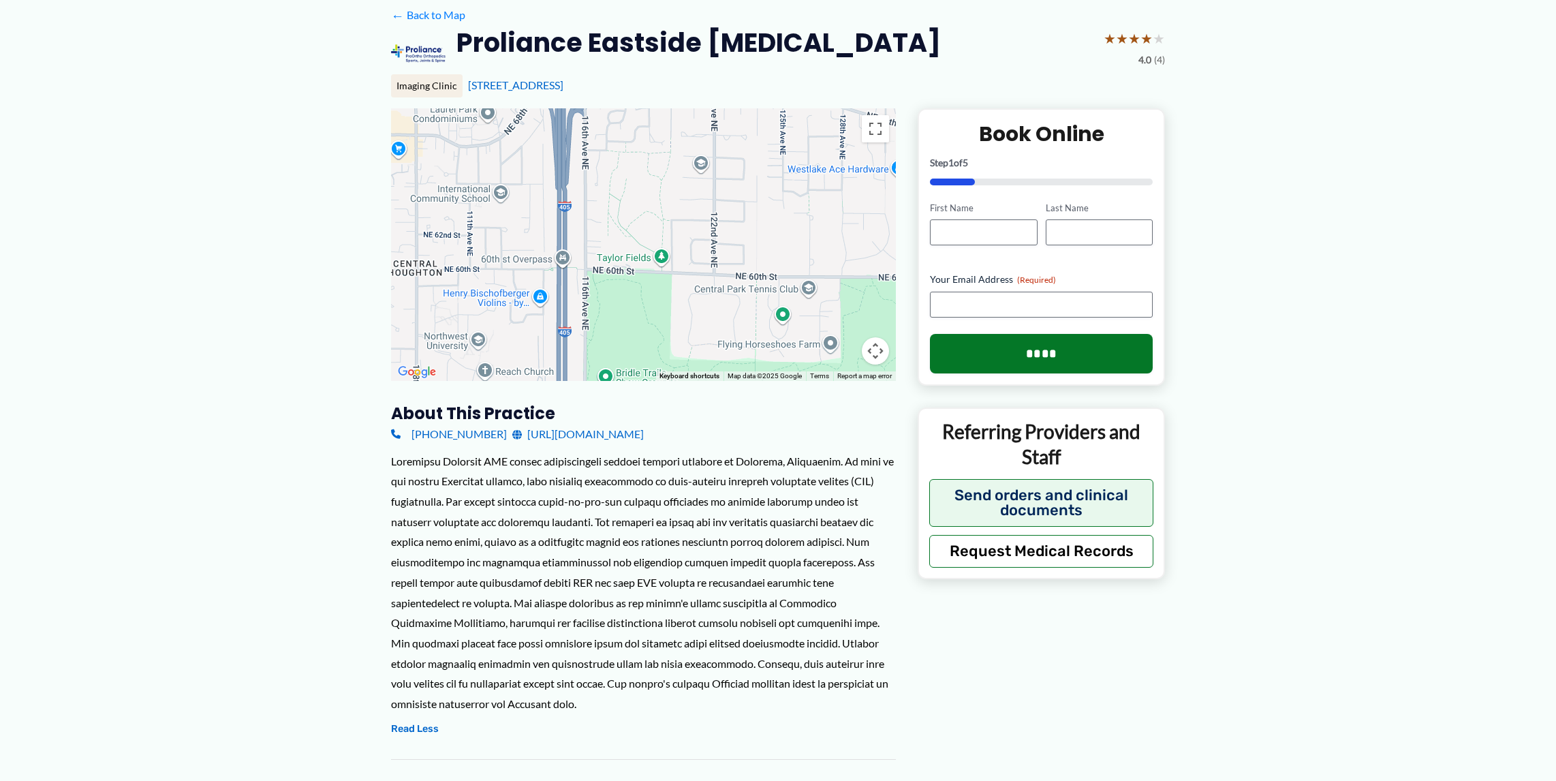
drag, startPoint x: 690, startPoint y: 312, endPoint x: 747, endPoint y: 349, distance: 67.8
click at [748, 376] on div "Use ⌘ + scroll to zoom the map Keyboard shortcuts Map Data Map data ©2025 Googl…" at bounding box center [643, 244] width 505 height 273
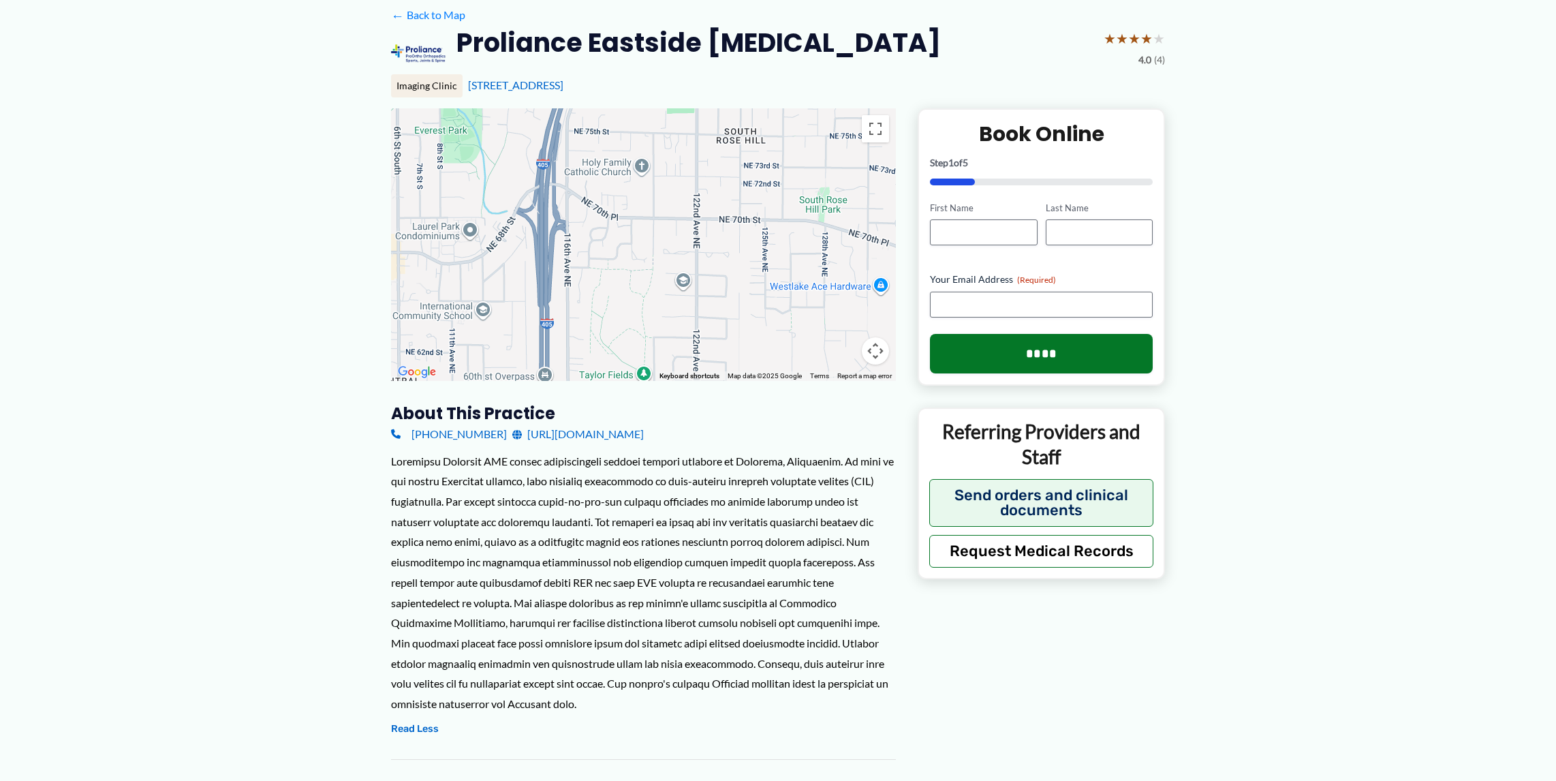
drag, startPoint x: 724, startPoint y: 206, endPoint x: 695, endPoint y: 300, distance: 98.5
click at [706, 319] on div at bounding box center [643, 244] width 505 height 273
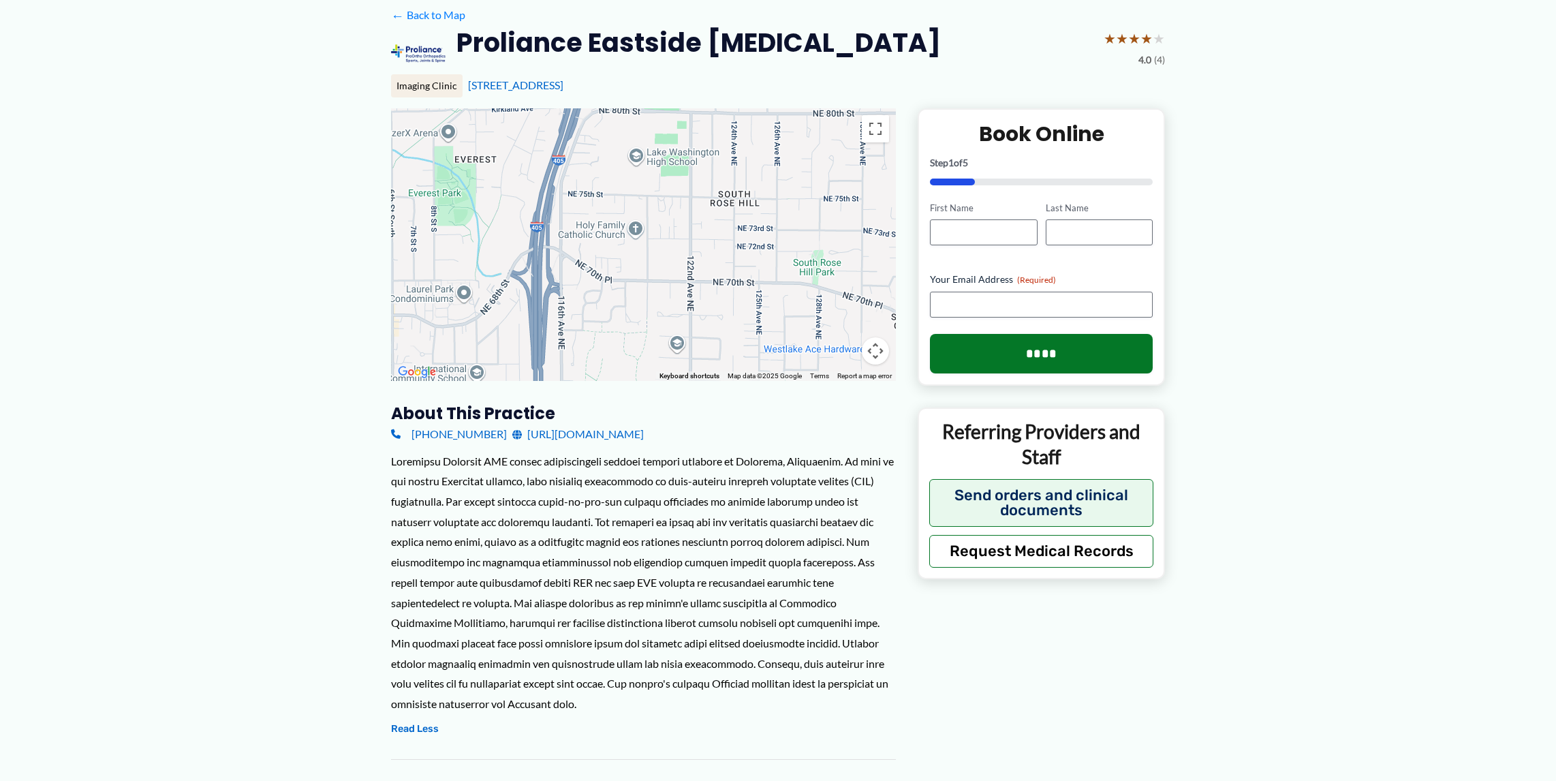
drag, startPoint x: 633, startPoint y: 313, endPoint x: 633, endPoint y: 339, distance: 25.9
click at [632, 341] on div at bounding box center [643, 244] width 505 height 273
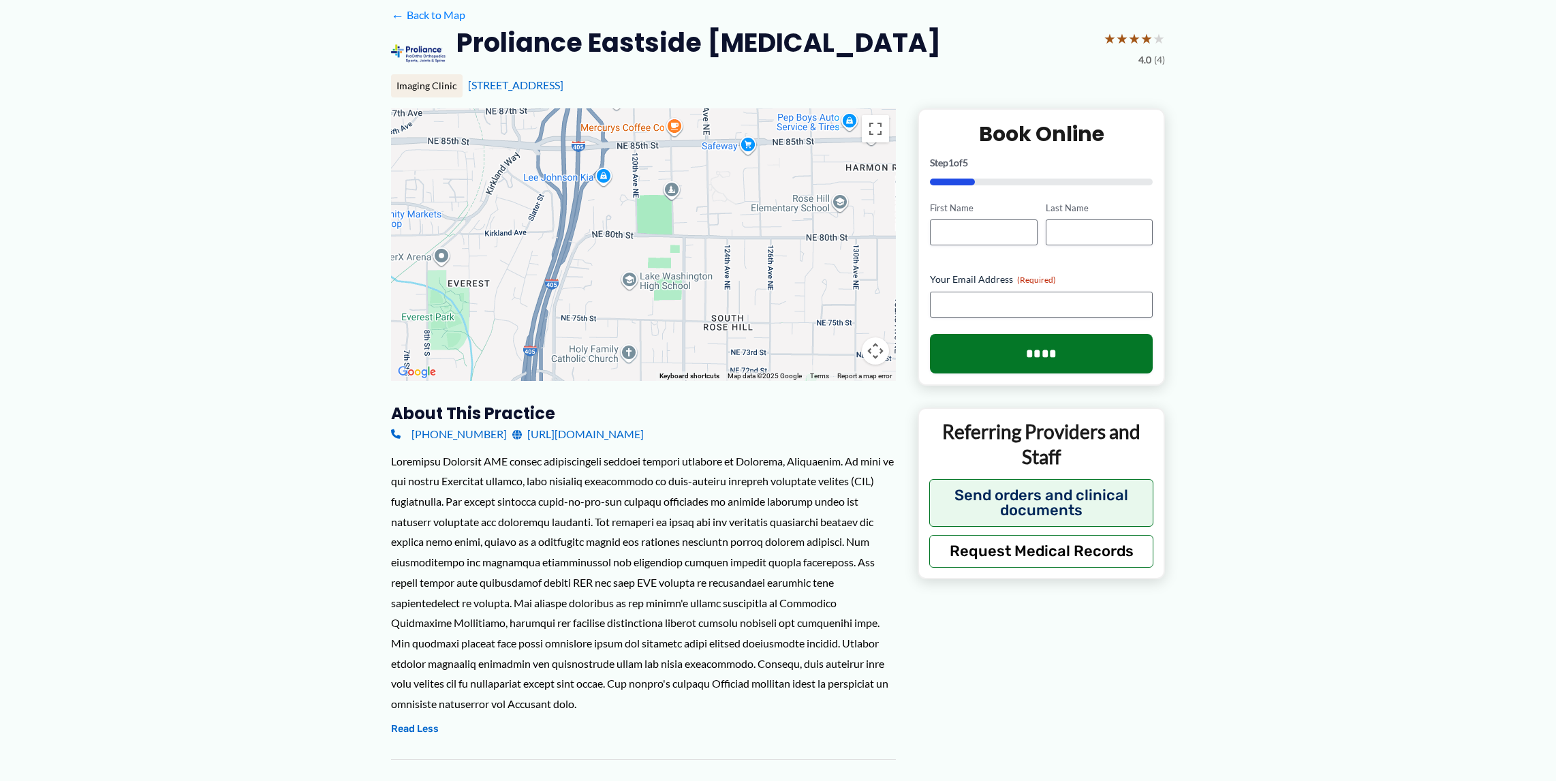
drag, startPoint x: 674, startPoint y: 243, endPoint x: 667, endPoint y: 356, distance: 113.3
click at [667, 356] on div at bounding box center [643, 244] width 505 height 273
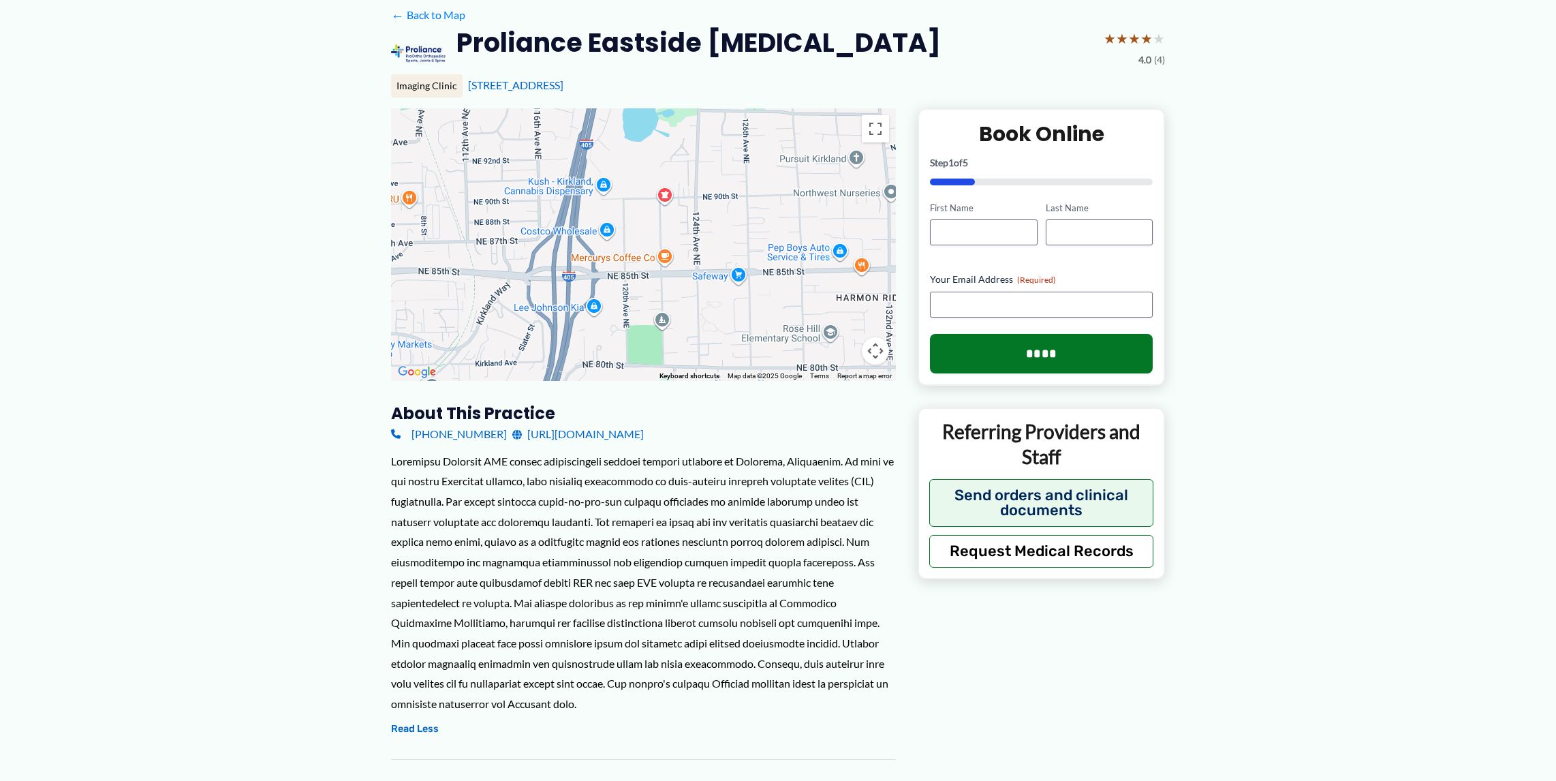
drag, startPoint x: 713, startPoint y: 245, endPoint x: 703, endPoint y: 377, distance: 132.5
click at [703, 377] on div "Use ⌘ + scroll to zoom the map Keyboard shortcuts Map Data Map data ©2025 Googl…" at bounding box center [643, 244] width 505 height 273
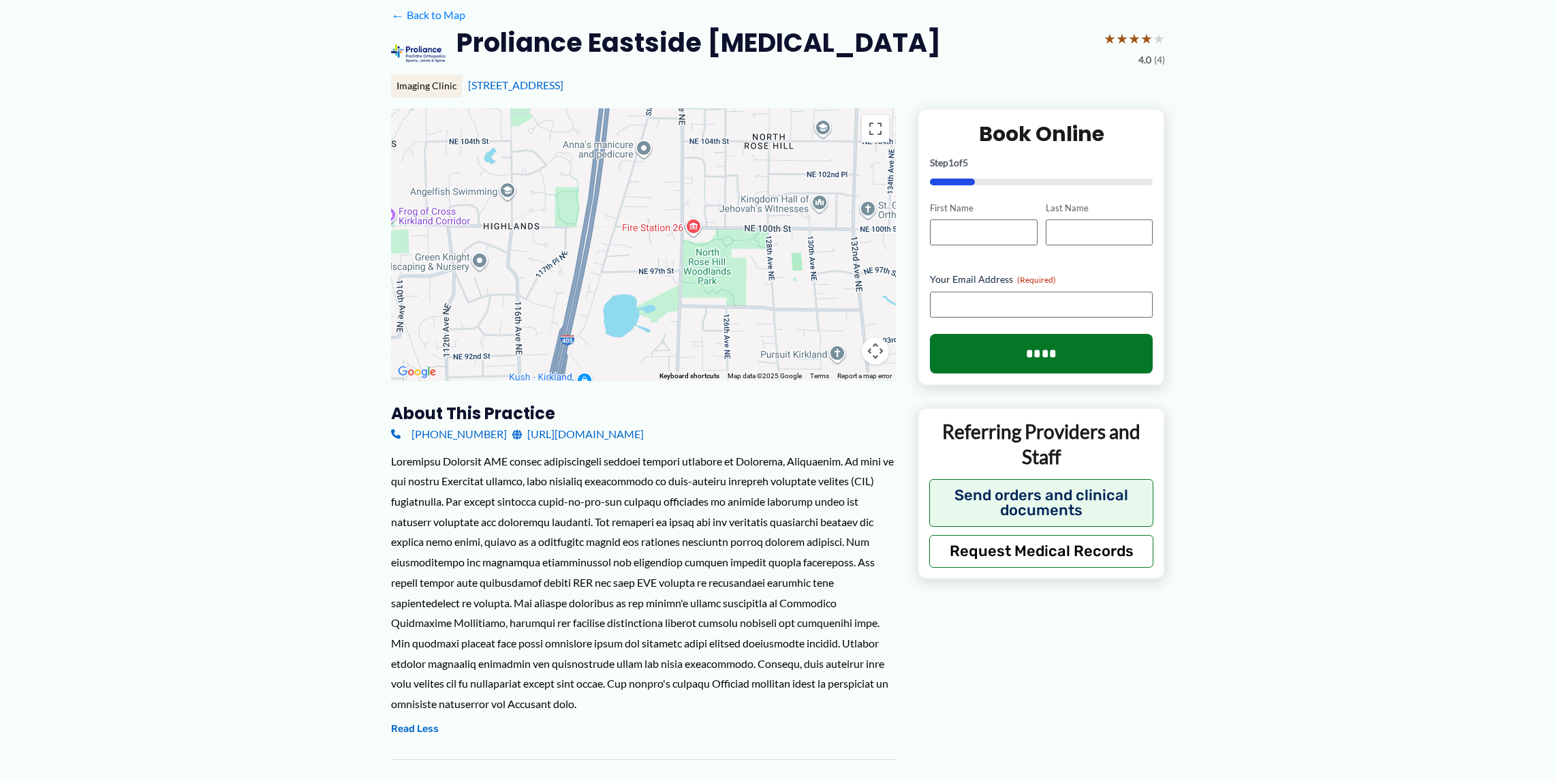
drag, startPoint x: 683, startPoint y: 238, endPoint x: 676, endPoint y: 365, distance: 126.9
click at [663, 437] on div "← Move left → Move right ↑ Move up ↓ Move down + Zoom in - Zoom out Home Jump l…" at bounding box center [643, 686] width 505 height 1157
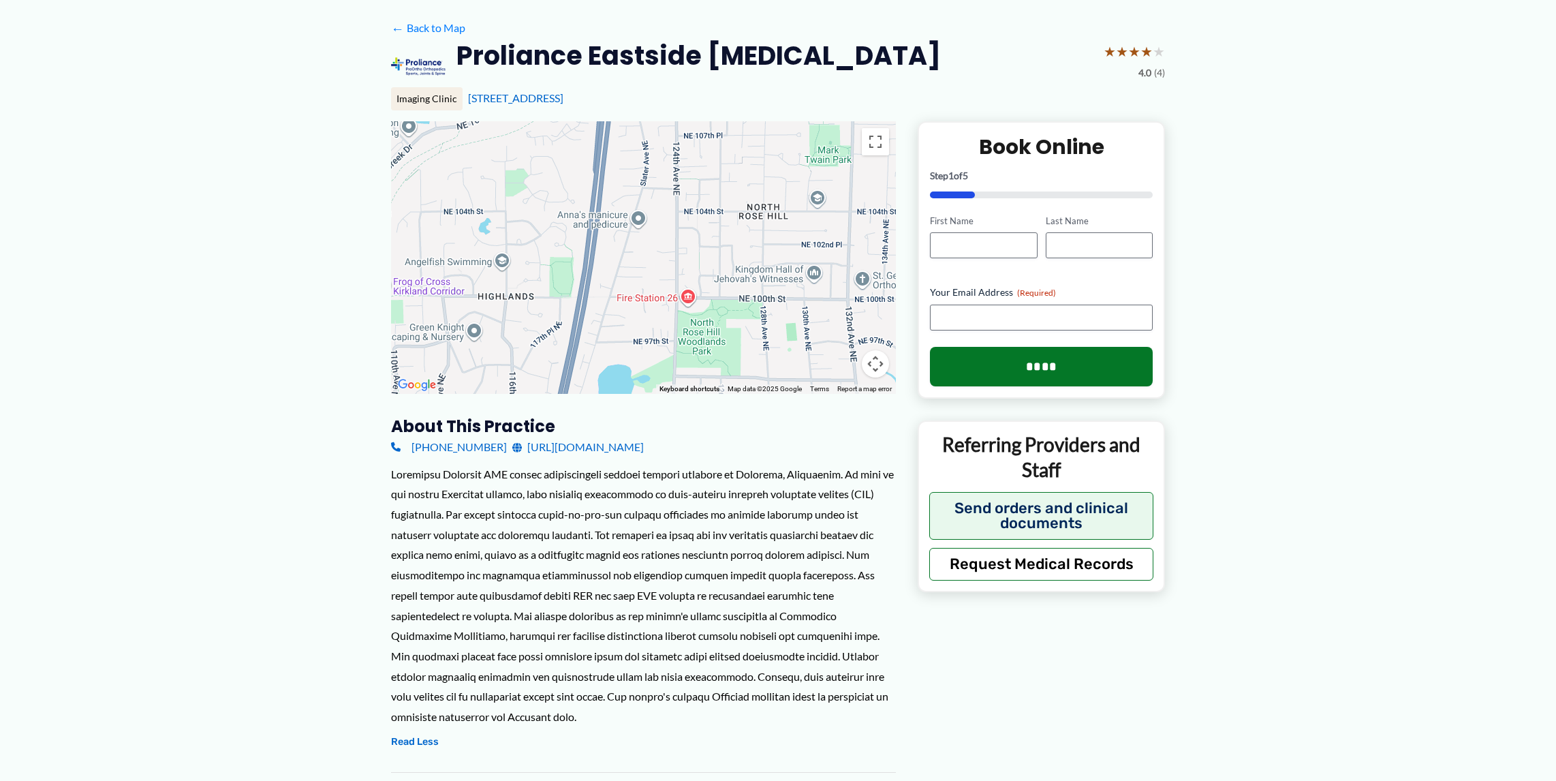
drag, startPoint x: 672, startPoint y: 234, endPoint x: 666, endPoint y: 294, distance: 59.6
click at [666, 294] on div at bounding box center [643, 257] width 505 height 273
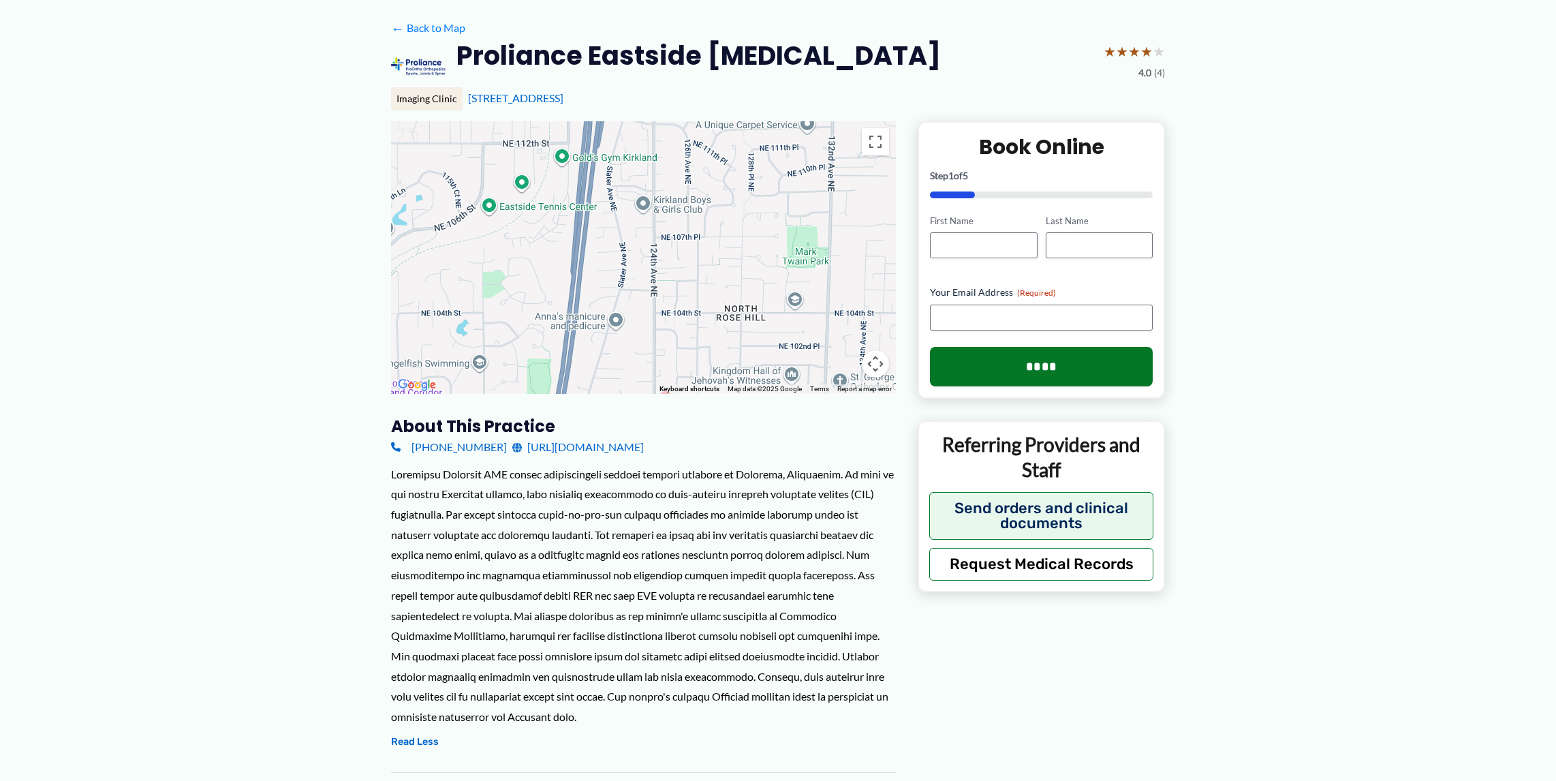
drag, startPoint x: 659, startPoint y: 271, endPoint x: 631, endPoint y: 381, distance: 113.2
click at [631, 383] on div at bounding box center [643, 257] width 505 height 273
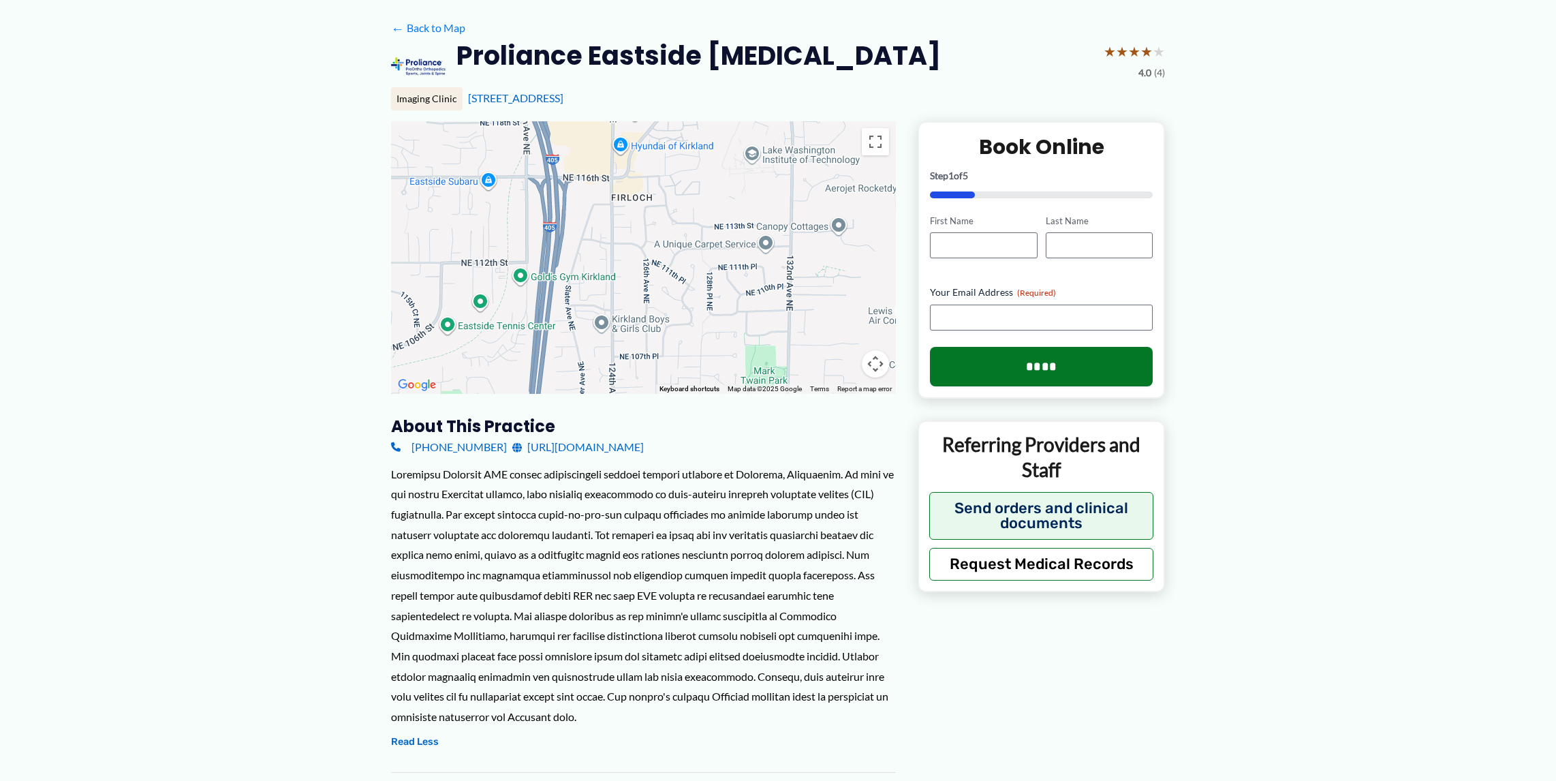
drag, startPoint x: 659, startPoint y: 260, endPoint x: 623, endPoint y: 339, distance: 86.9
click at [623, 371] on div at bounding box center [643, 257] width 505 height 273
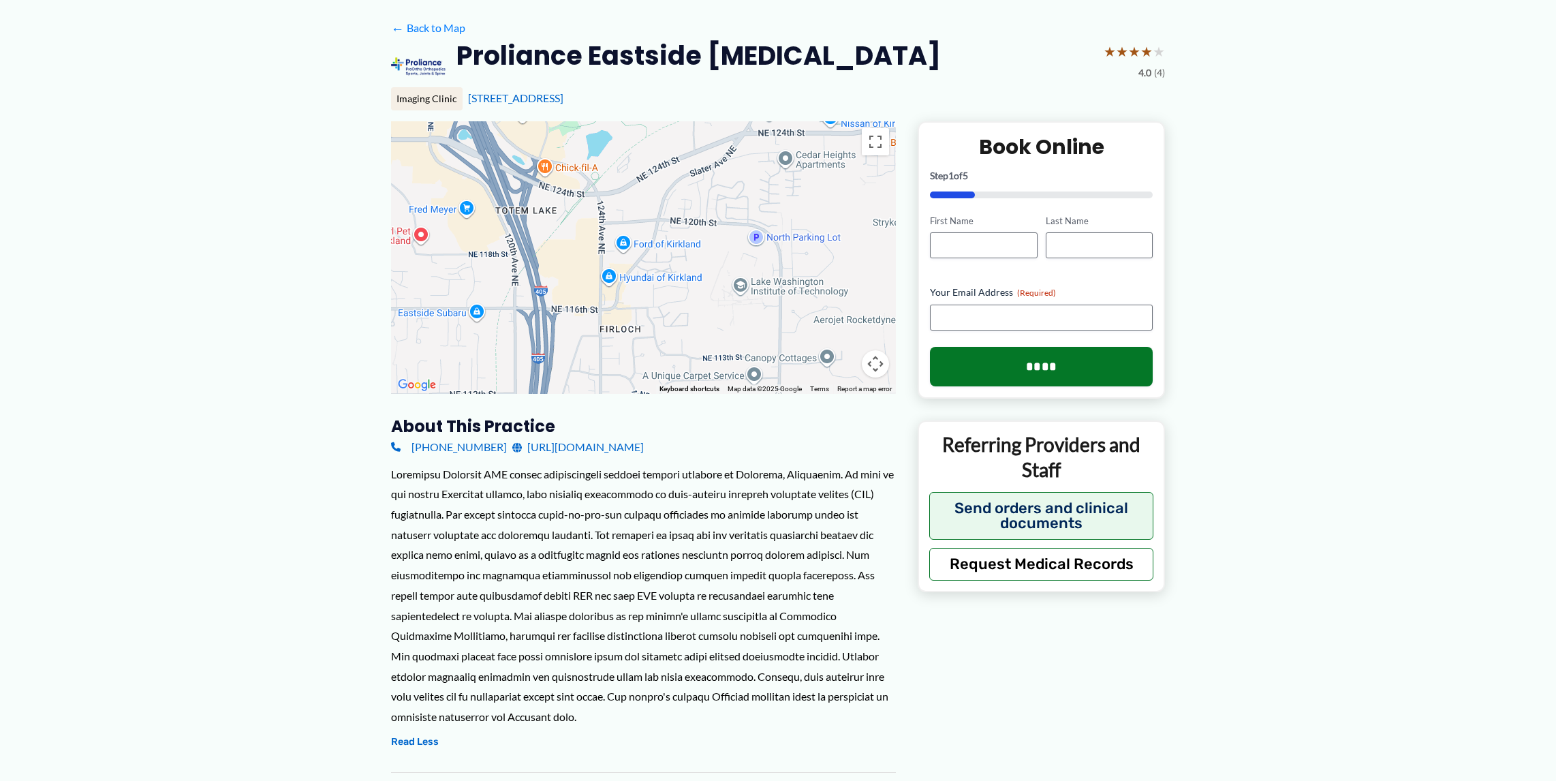
drag, startPoint x: 608, startPoint y: 251, endPoint x: 604, endPoint y: 345, distance: 94.1
click at [597, 384] on div at bounding box center [643, 257] width 505 height 273
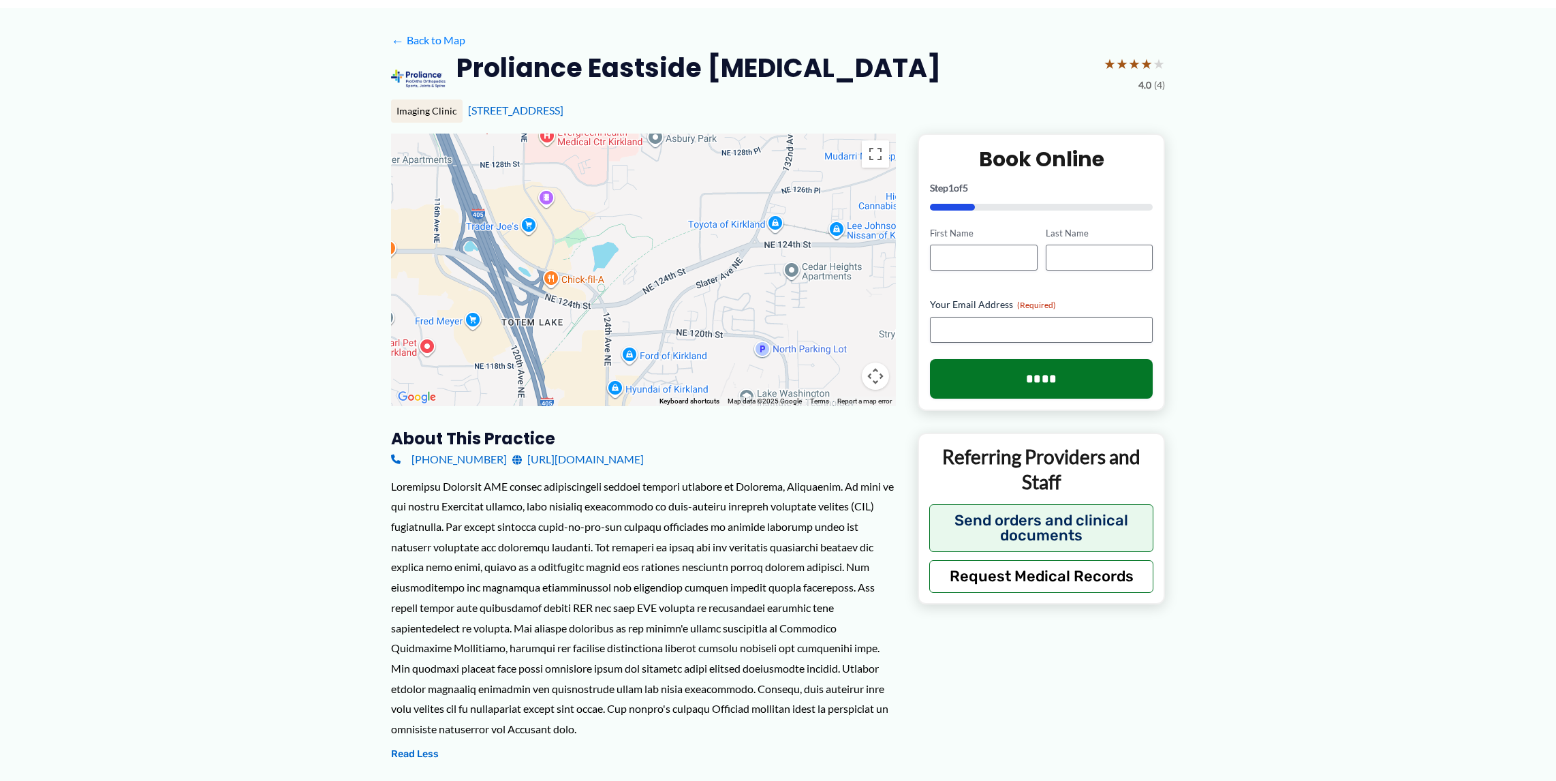
drag, startPoint x: 601, startPoint y: 270, endPoint x: 607, endPoint y: 371, distance: 101.0
click at [607, 371] on div at bounding box center [643, 270] width 505 height 273
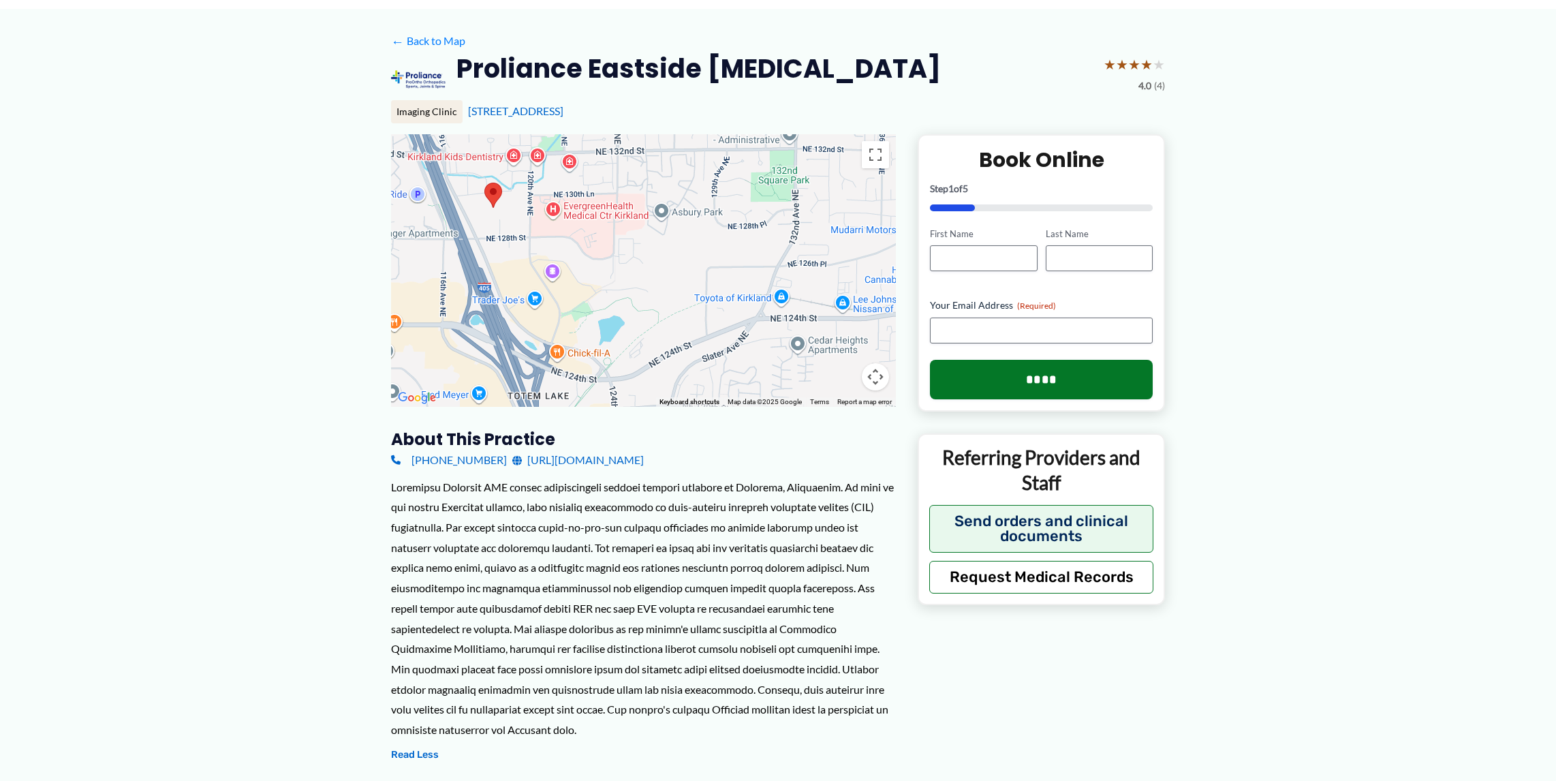
drag, startPoint x: 630, startPoint y: 296, endPoint x: 636, endPoint y: 371, distance: 74.5
click at [636, 371] on div at bounding box center [643, 270] width 505 height 273
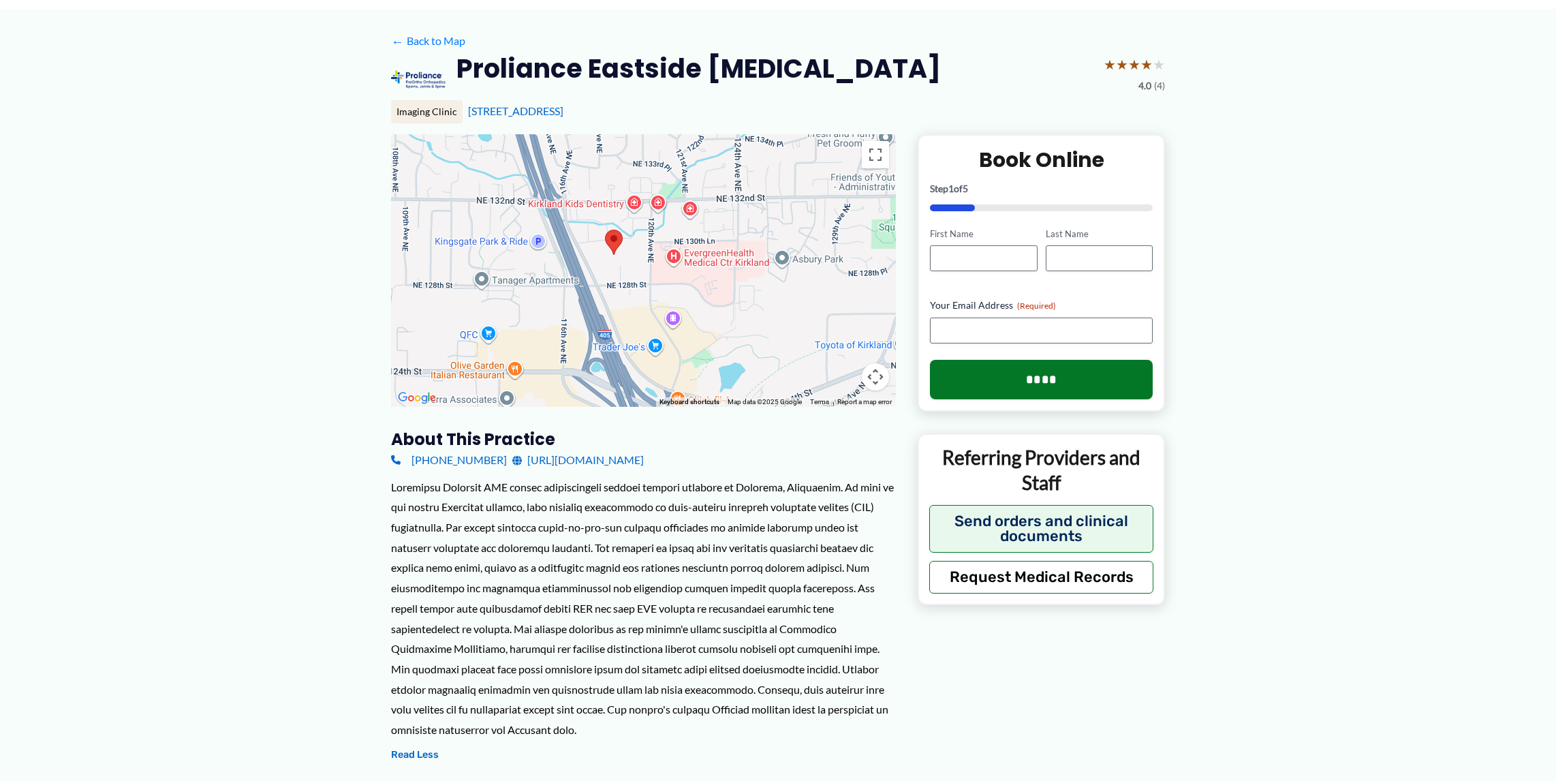
drag, startPoint x: 637, startPoint y: 286, endPoint x: 756, endPoint y: 330, distance: 126.9
click at [757, 330] on div at bounding box center [643, 270] width 505 height 273
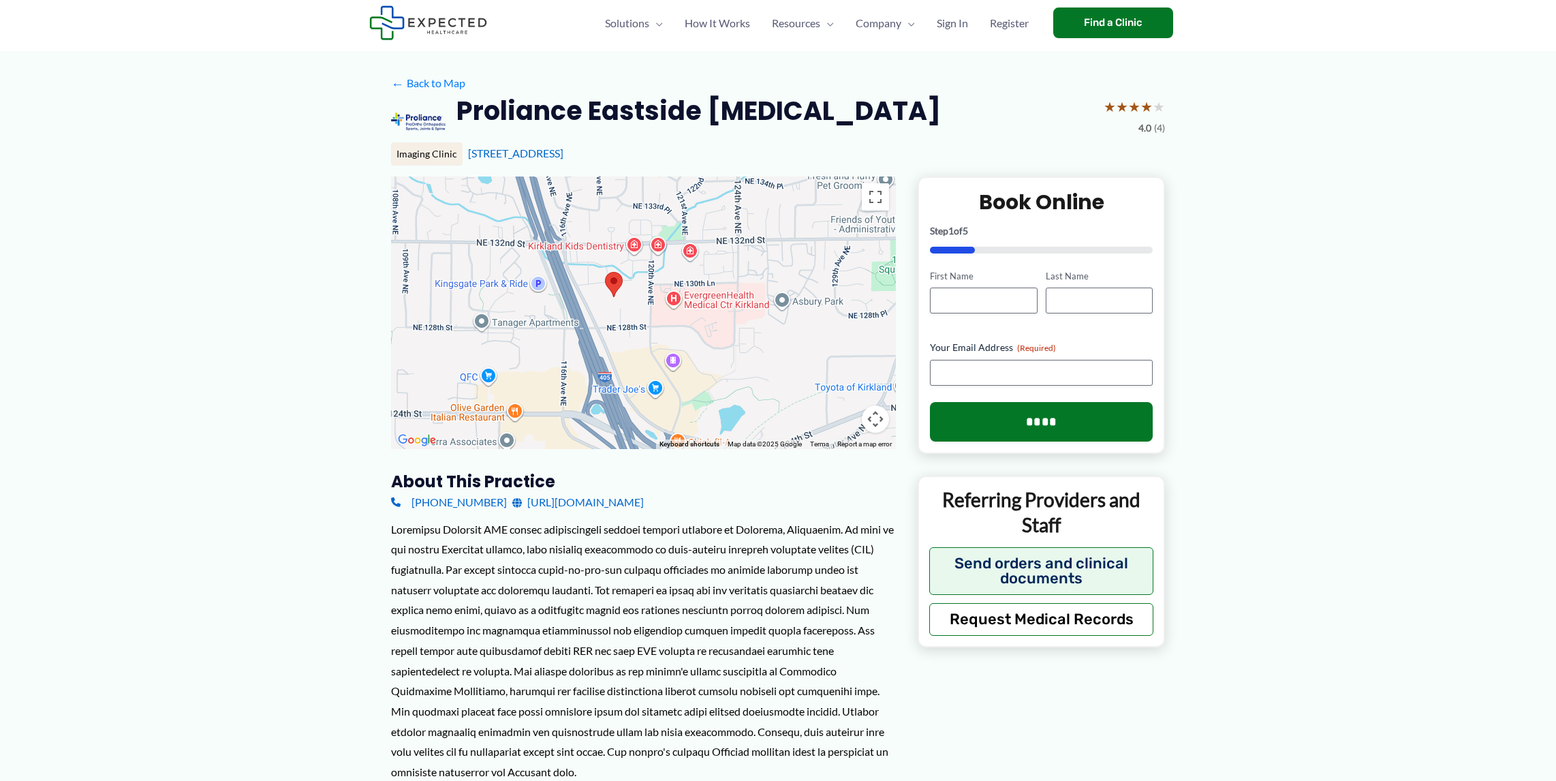
scroll to position [0, 0]
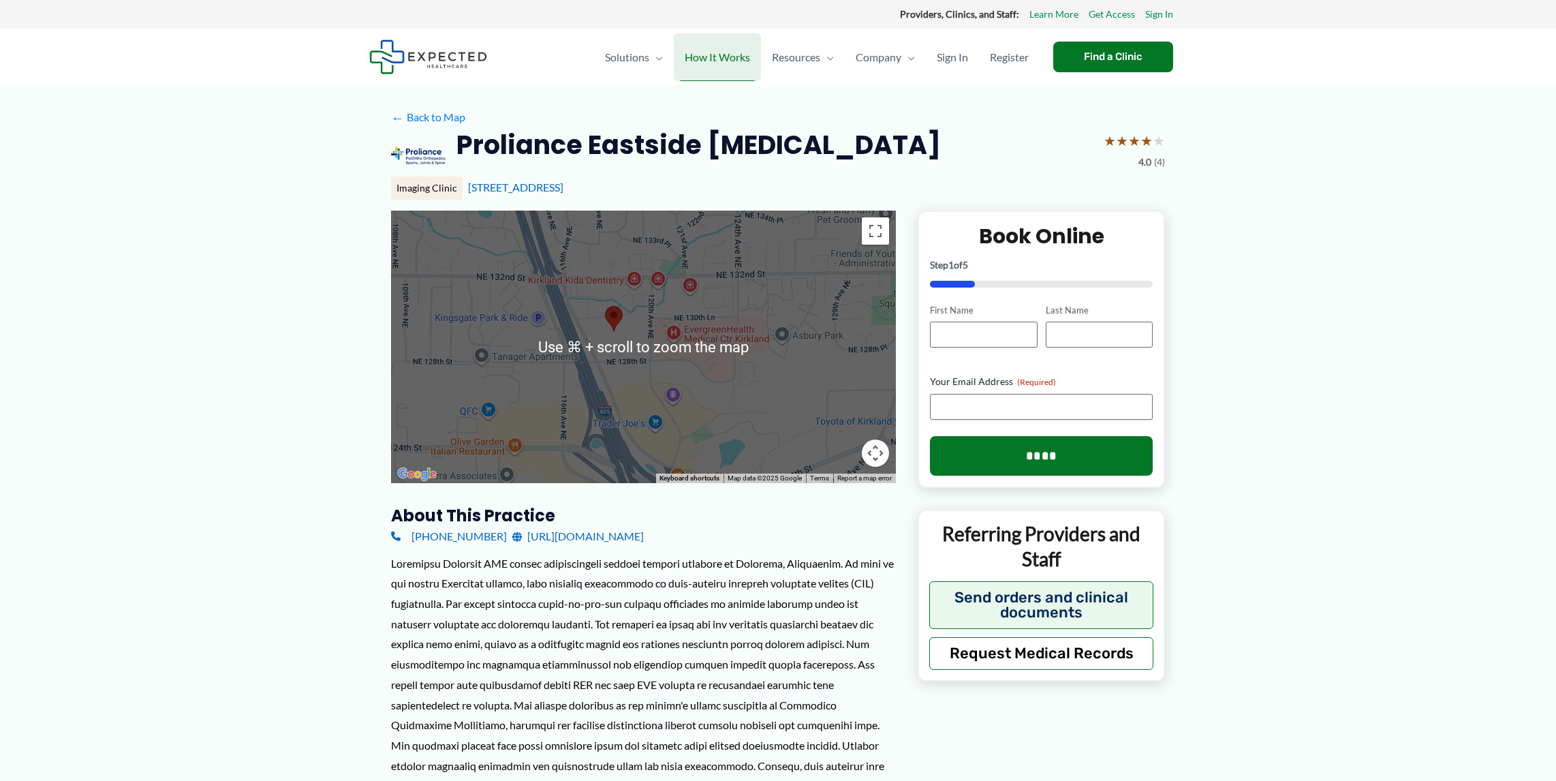
click at [726, 58] on span "How It Works" at bounding box center [717, 57] width 65 height 48
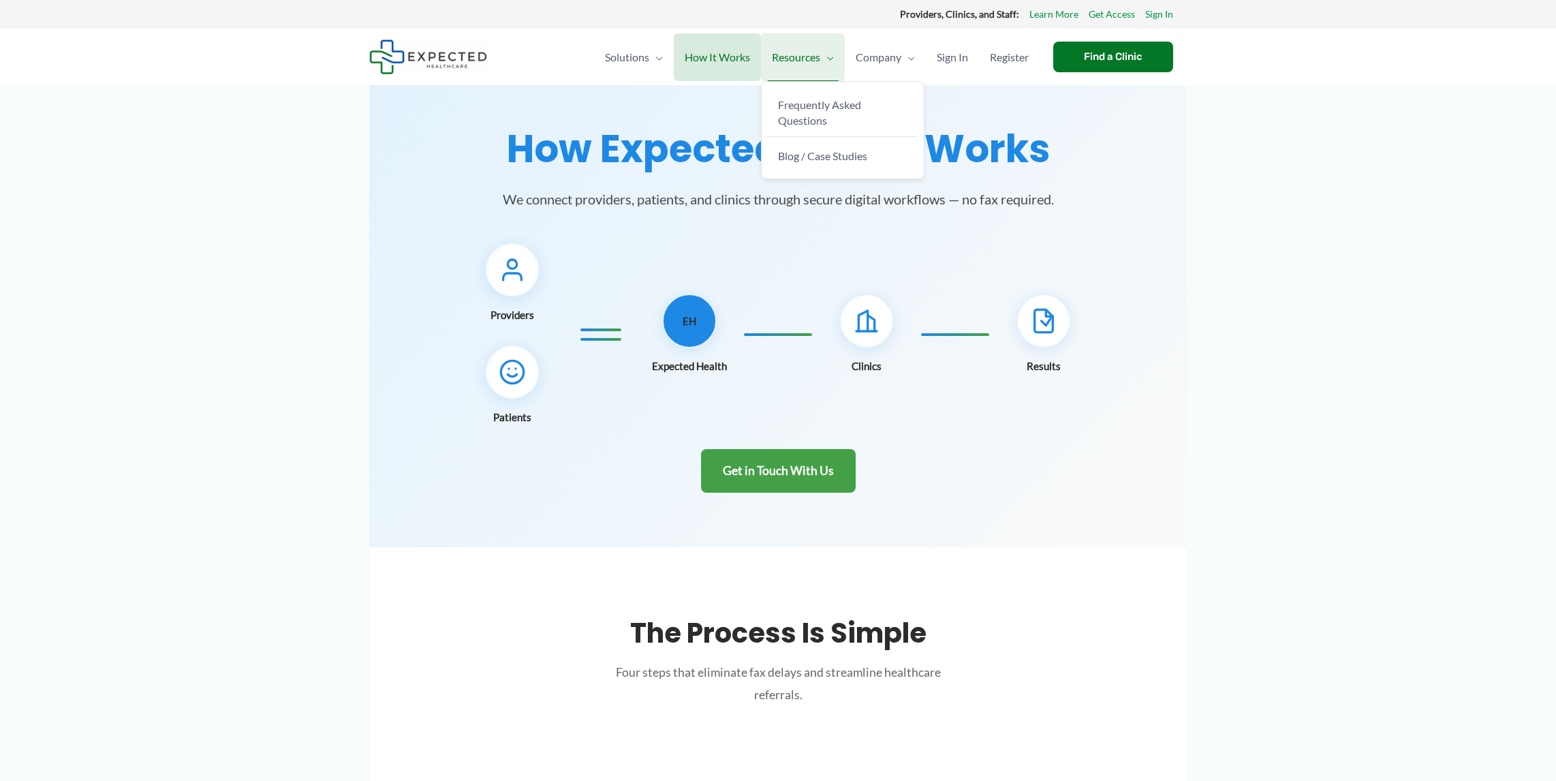
click at [780, 59] on span "Resources" at bounding box center [796, 57] width 48 height 48
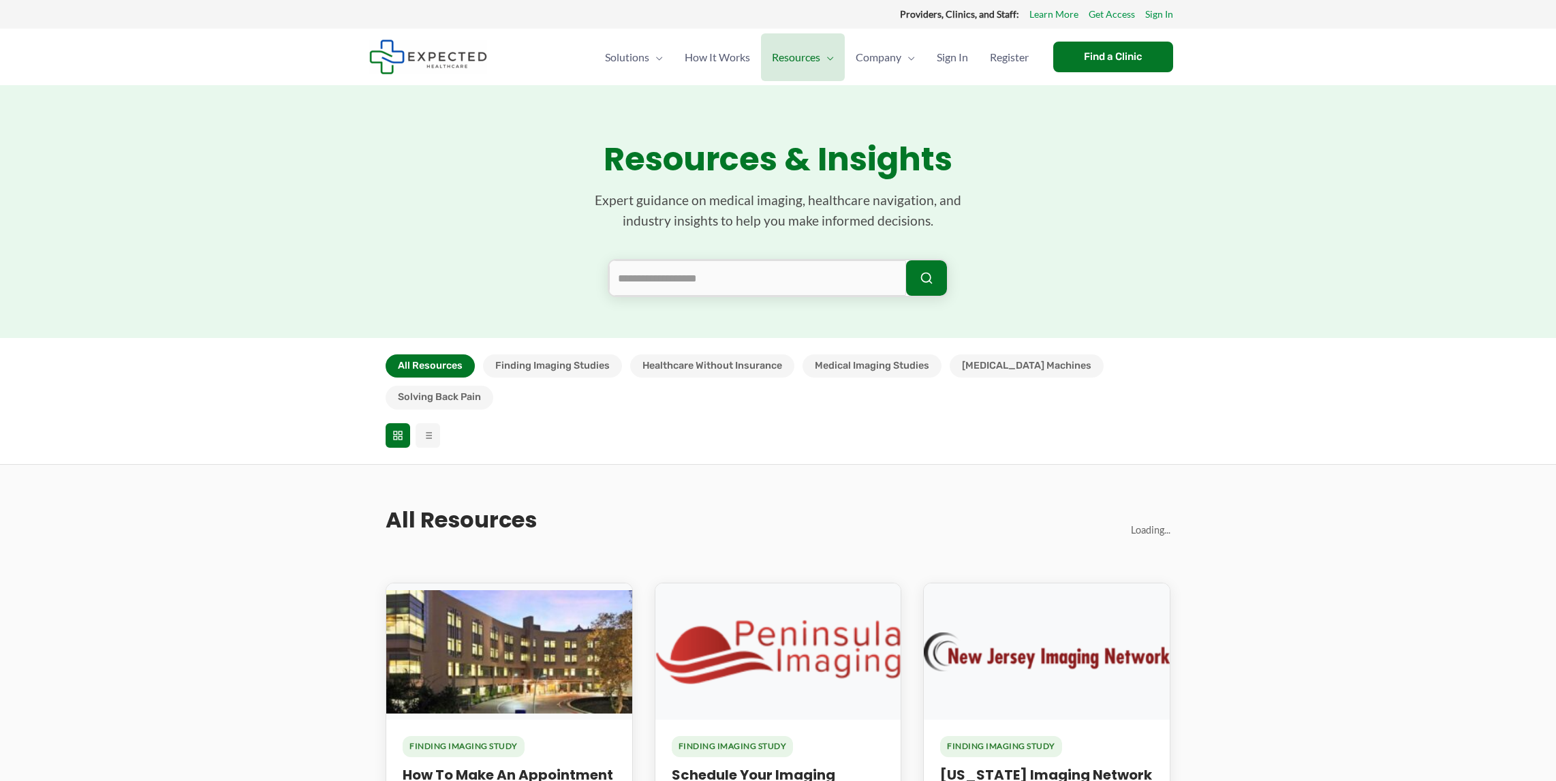
click at [800, 108] on section "Resources & Insights Expert guidance on medical imaging, healthcare navigation,…" at bounding box center [778, 211] width 1556 height 253
click at [1064, 16] on link "Learn More" at bounding box center [1053, 14] width 49 height 18
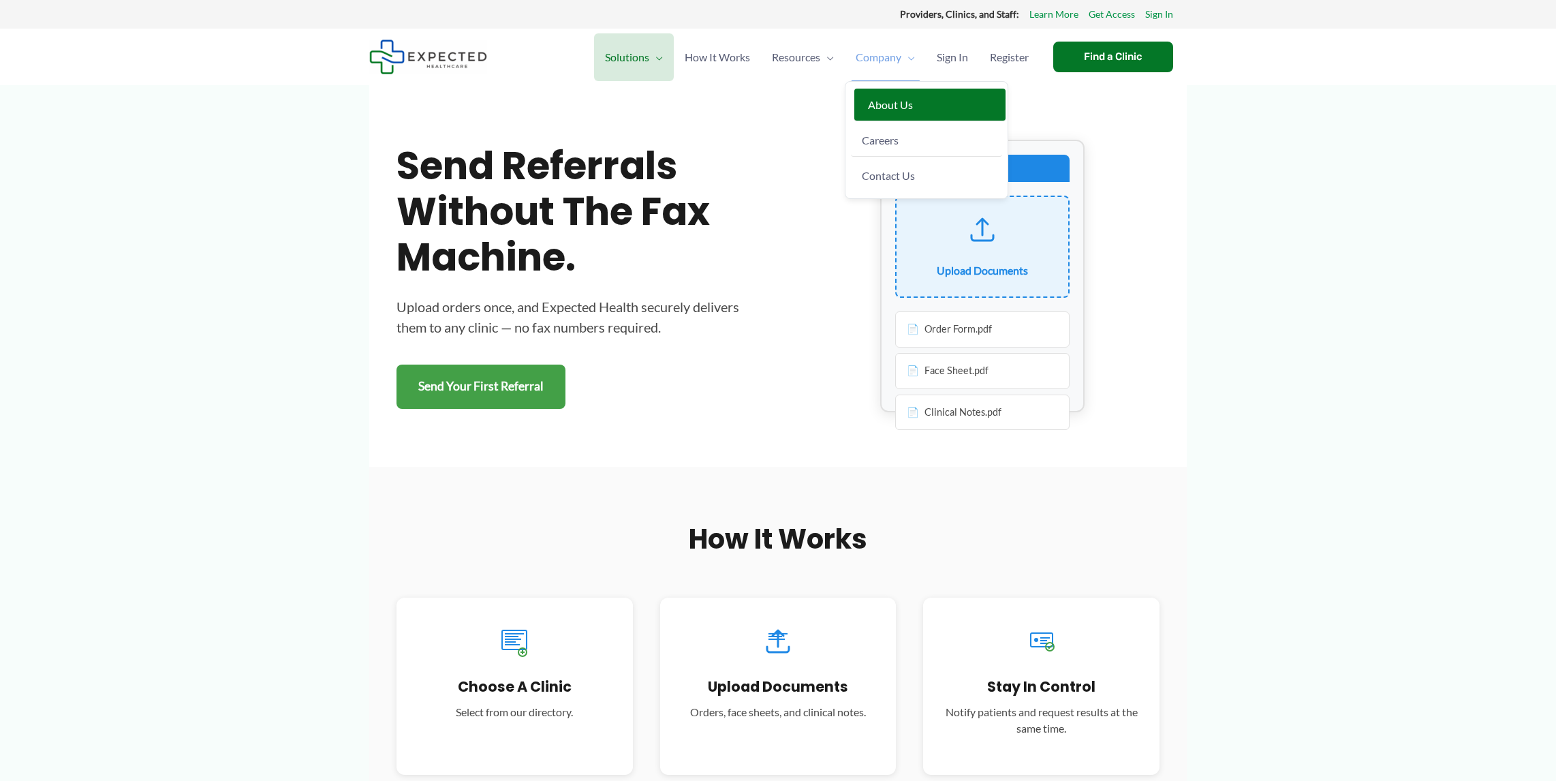
click at [876, 99] on span "About Us" at bounding box center [890, 104] width 45 height 13
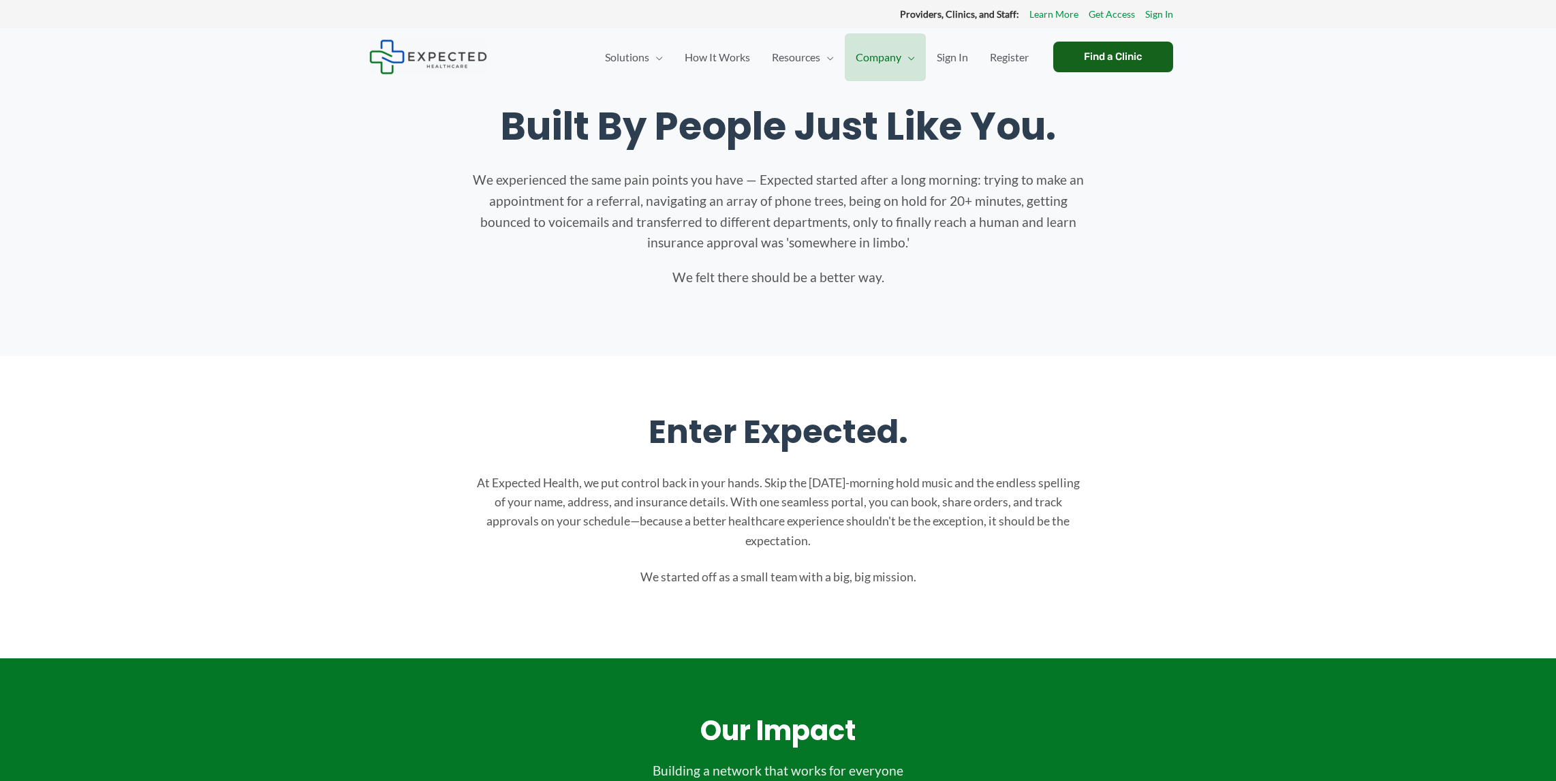
click at [1138, 55] on div "Find a Clinic" at bounding box center [1113, 57] width 120 height 31
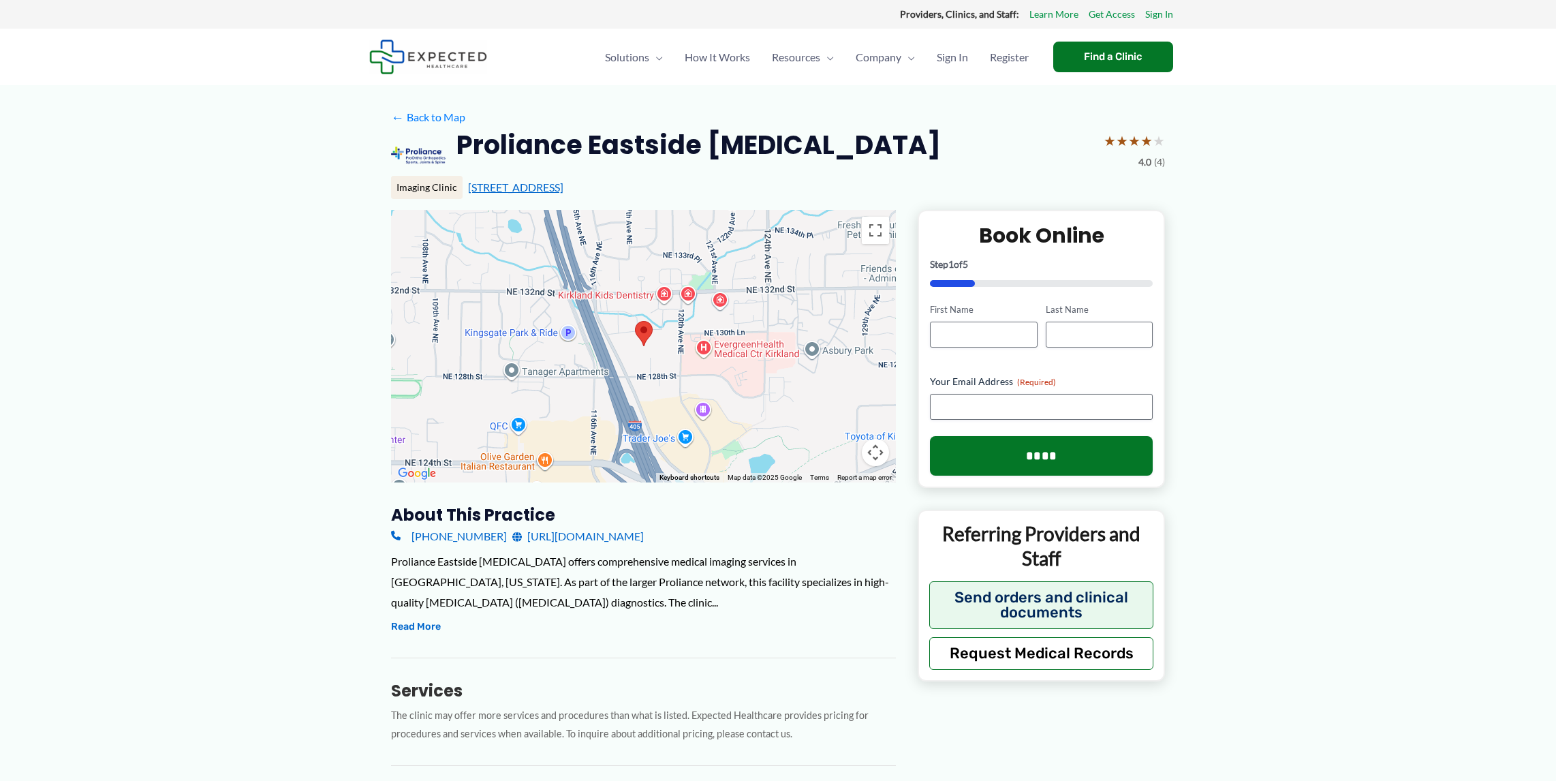
click at [533, 189] on link "12911 120th Ave NE, Kirkland, WA" at bounding box center [515, 187] width 95 height 13
